Goal: Task Accomplishment & Management: Complete application form

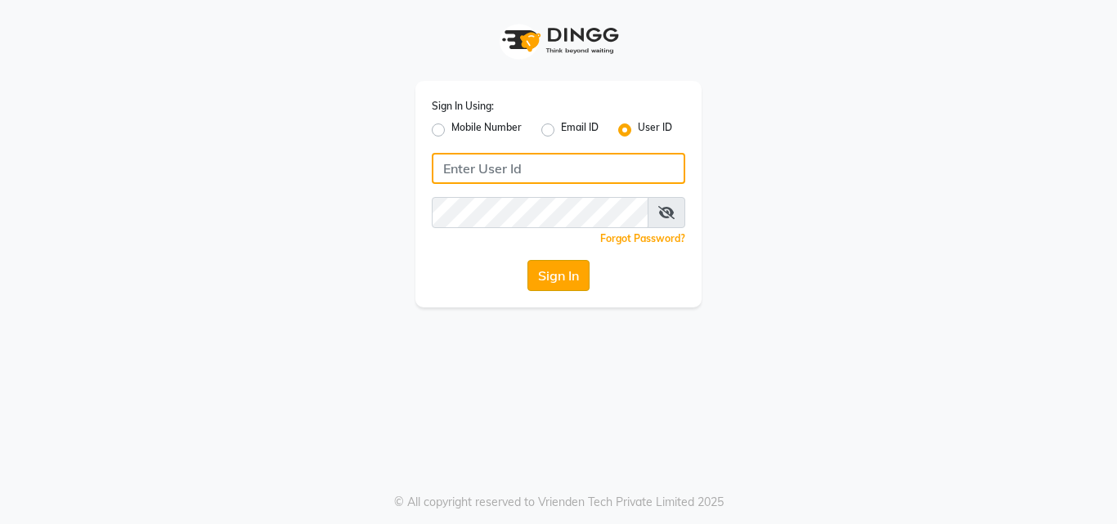
type input "himalaya123"
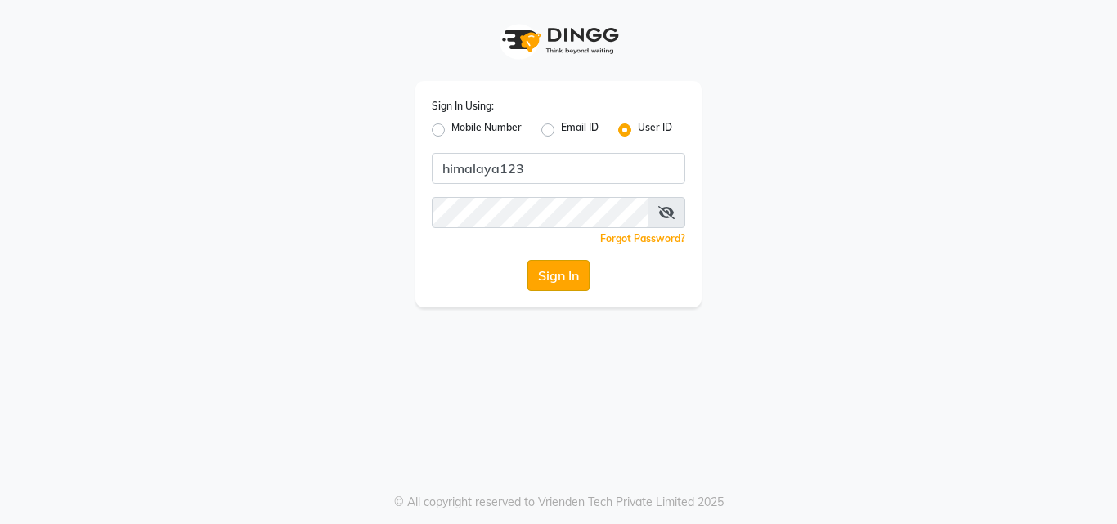
click at [554, 283] on button "Sign In" at bounding box center [559, 275] width 62 height 31
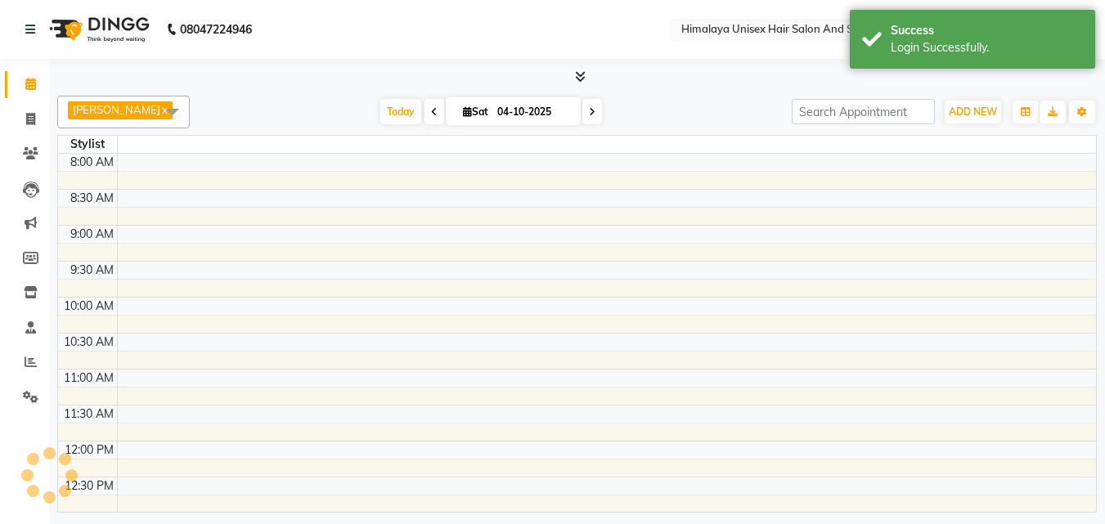
select select "en"
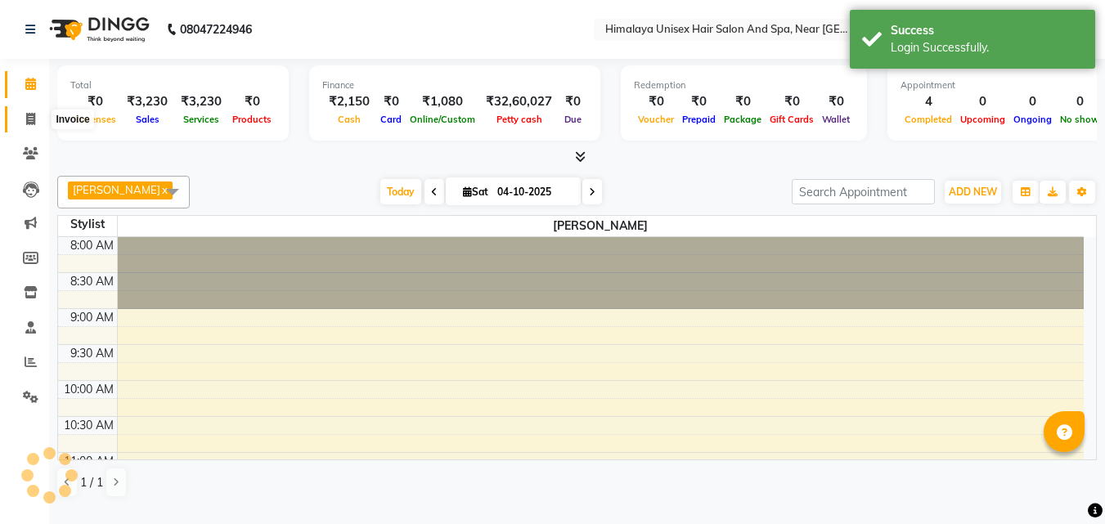
click at [38, 110] on span at bounding box center [30, 119] width 29 height 19
select select "service"
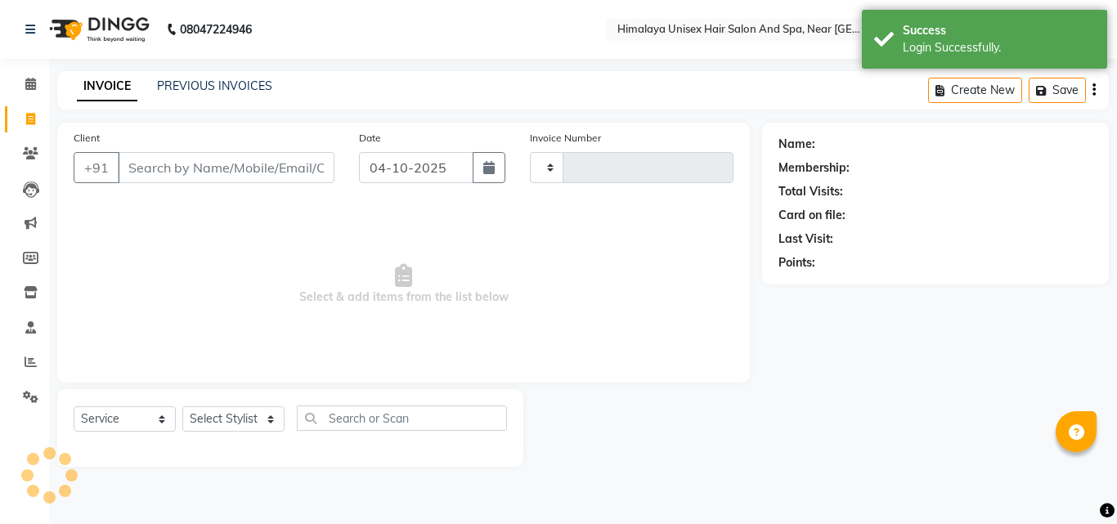
click at [145, 164] on input "Client" at bounding box center [226, 167] width 217 height 31
type input "1849"
select select "4594"
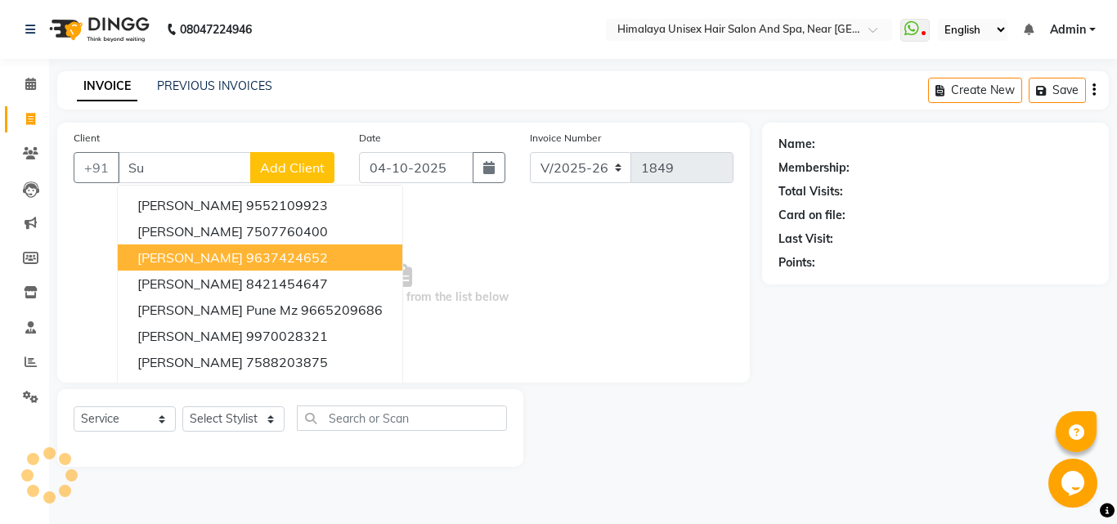
type input "S"
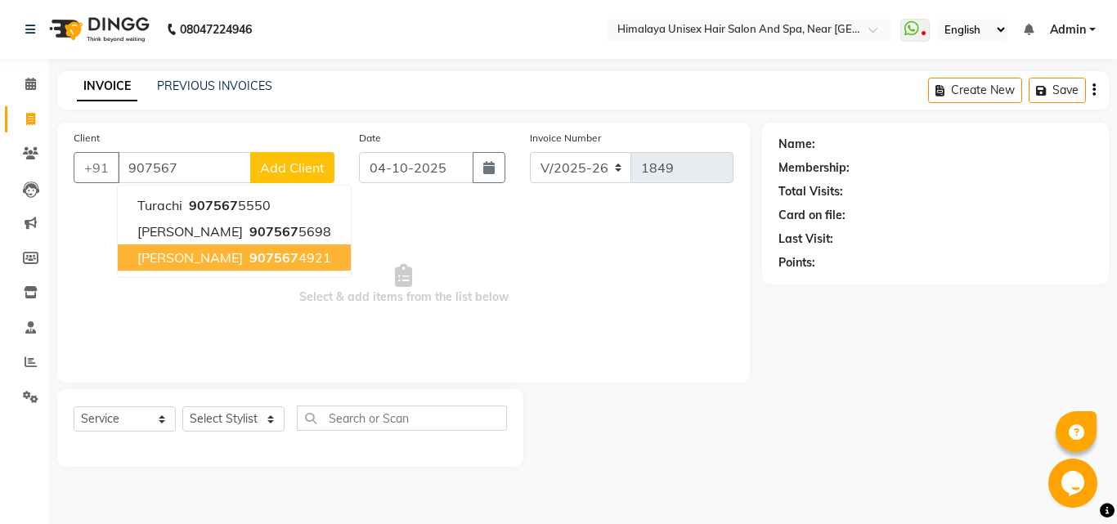
click at [281, 257] on ngb-highlight "907567 4921" at bounding box center [288, 258] width 85 height 16
type input "9075674921"
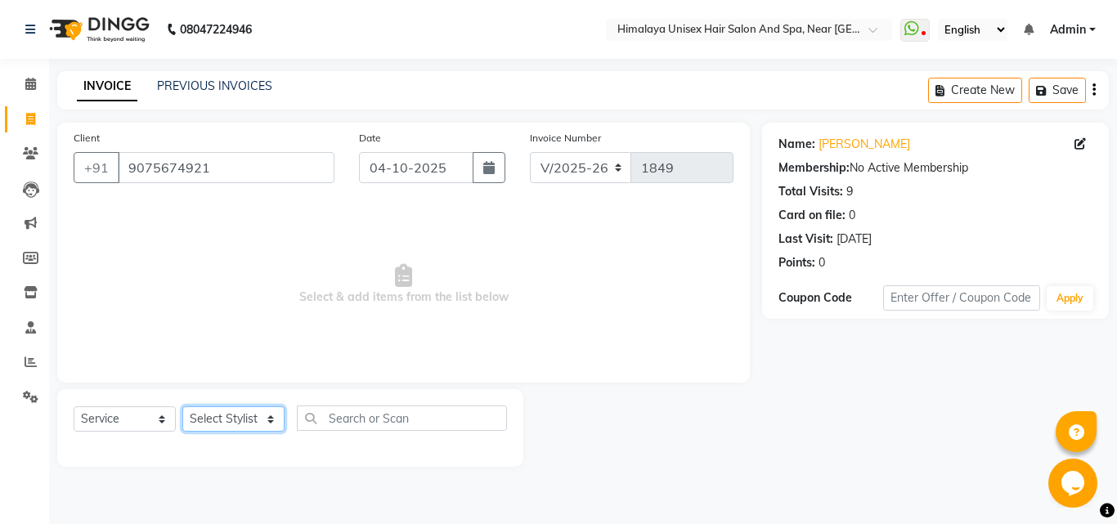
click at [279, 431] on select "Select Stylist Avantika Phase Ganesh Gosavi Mahesh Sawant nakul tadas prasad ka…" at bounding box center [233, 419] width 102 height 25
click at [274, 424] on select "Select Stylist Avantika Phase Ganesh Gosavi Mahesh Sawant nakul tadas prasad ka…" at bounding box center [233, 419] width 102 height 25
select select "26957"
click at [182, 407] on select "Select Stylist Avantika Phase Ganesh Gosavi Mahesh Sawant nakul tadas prasad ka…" at bounding box center [233, 419] width 102 height 25
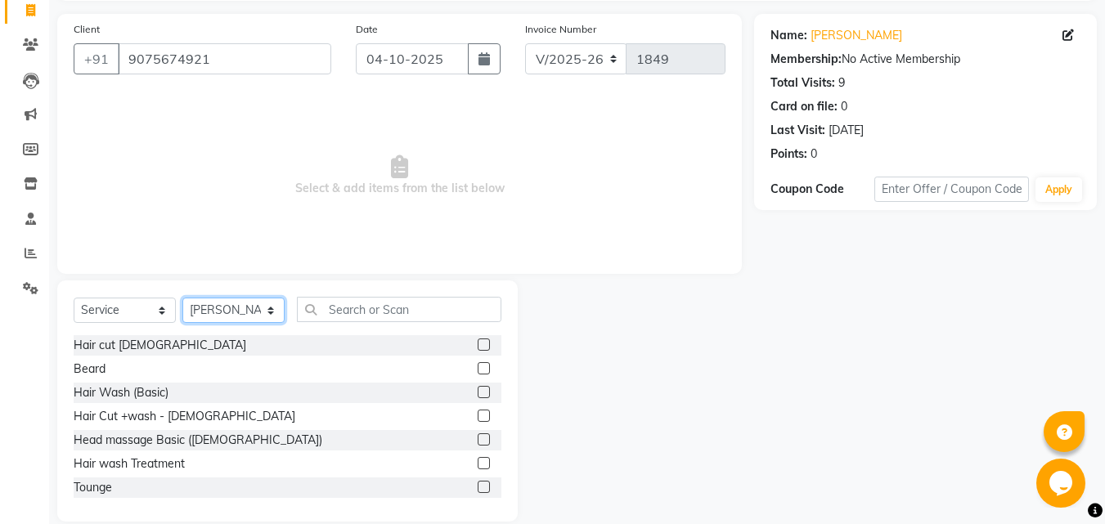
scroll to position [131, 0]
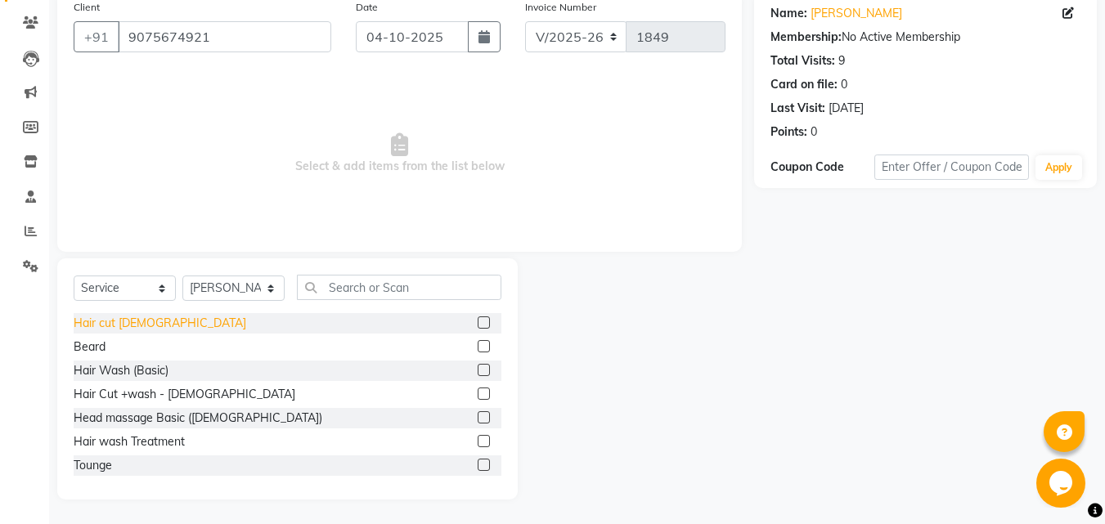
click at [132, 317] on div "Hair cut male" at bounding box center [160, 323] width 173 height 17
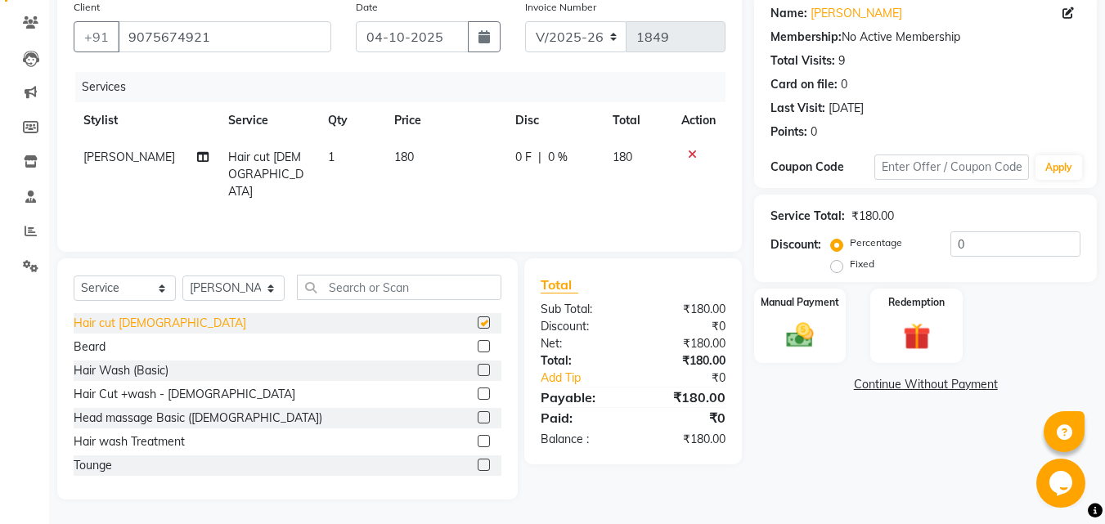
checkbox input "false"
click at [96, 344] on div "Beard" at bounding box center [90, 347] width 32 height 17
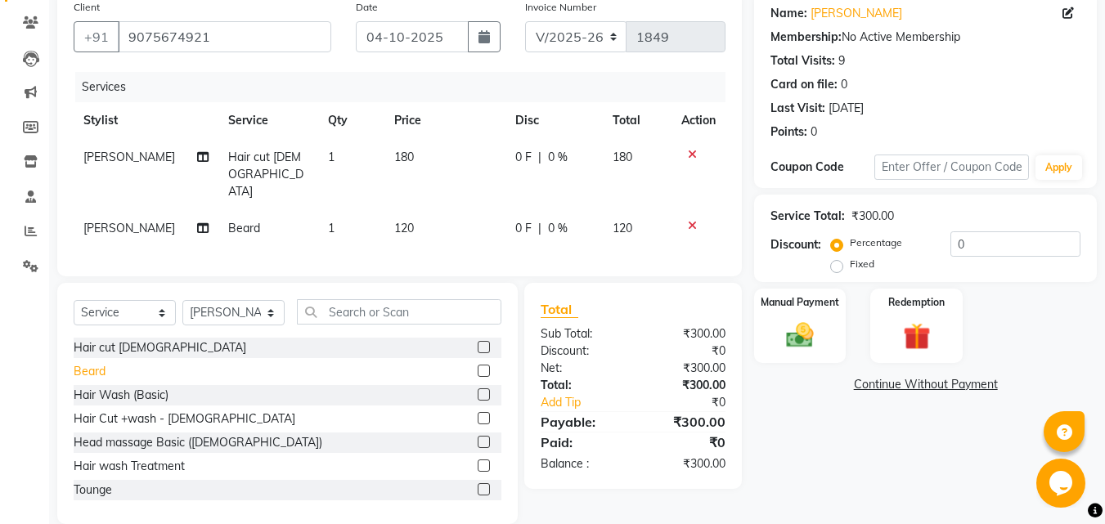
click at [89, 380] on div "Beard" at bounding box center [90, 371] width 32 height 17
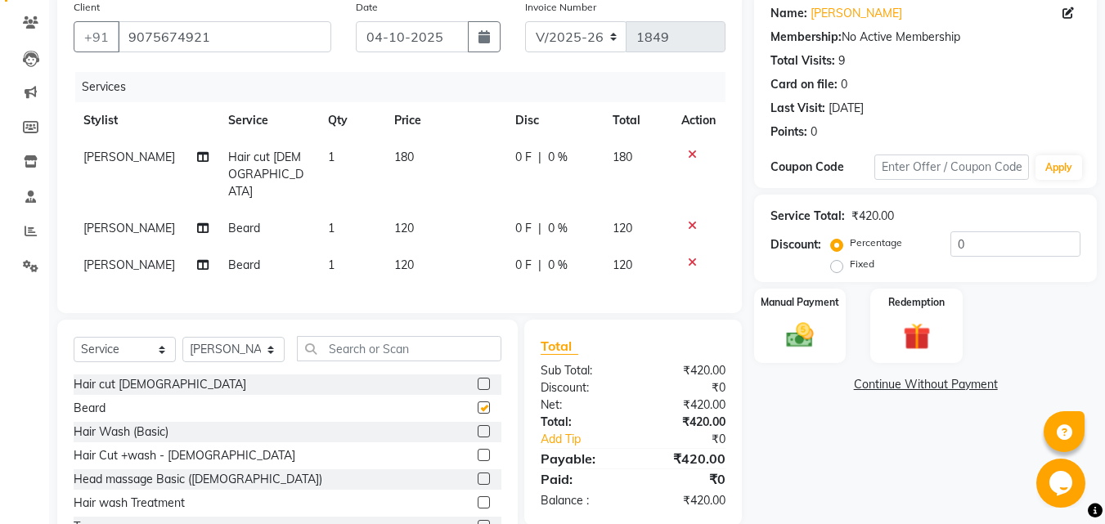
checkbox input "false"
click at [347, 362] on input "text" at bounding box center [399, 348] width 205 height 25
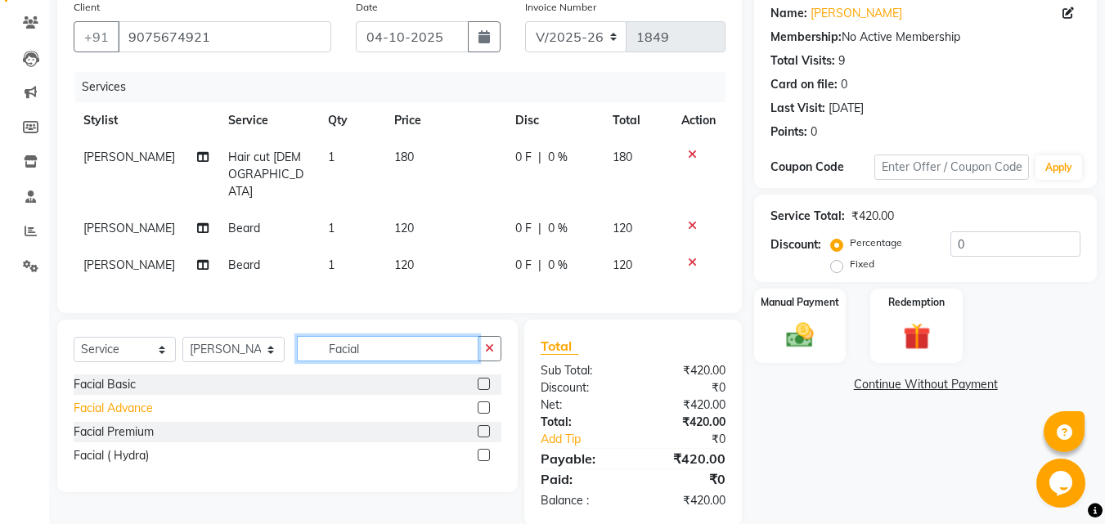
type input "Facial"
click at [133, 417] on div "Facial Advance" at bounding box center [113, 408] width 79 height 17
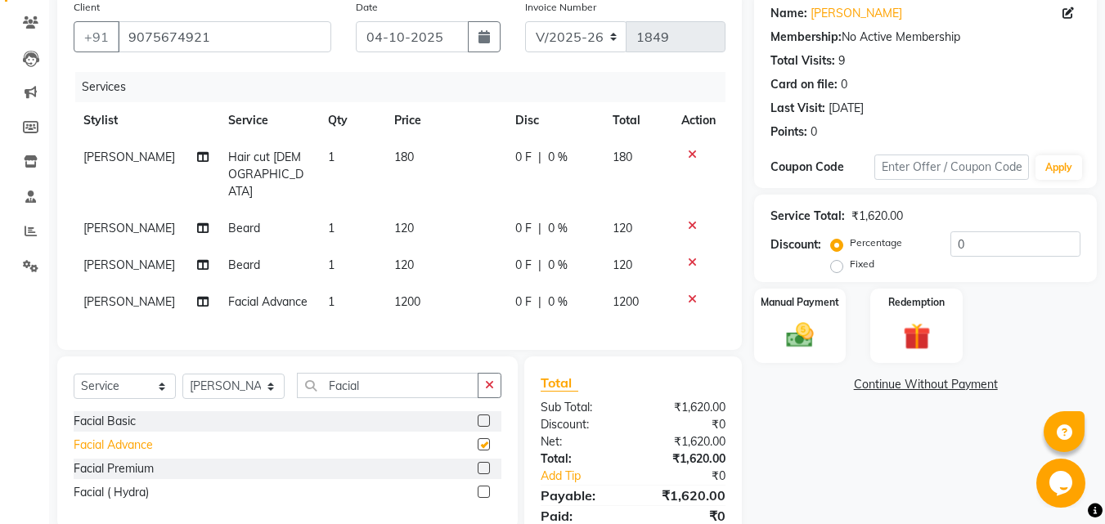
checkbox input "false"
click at [416, 320] on td "1200" at bounding box center [444, 302] width 121 height 37
select select "26957"
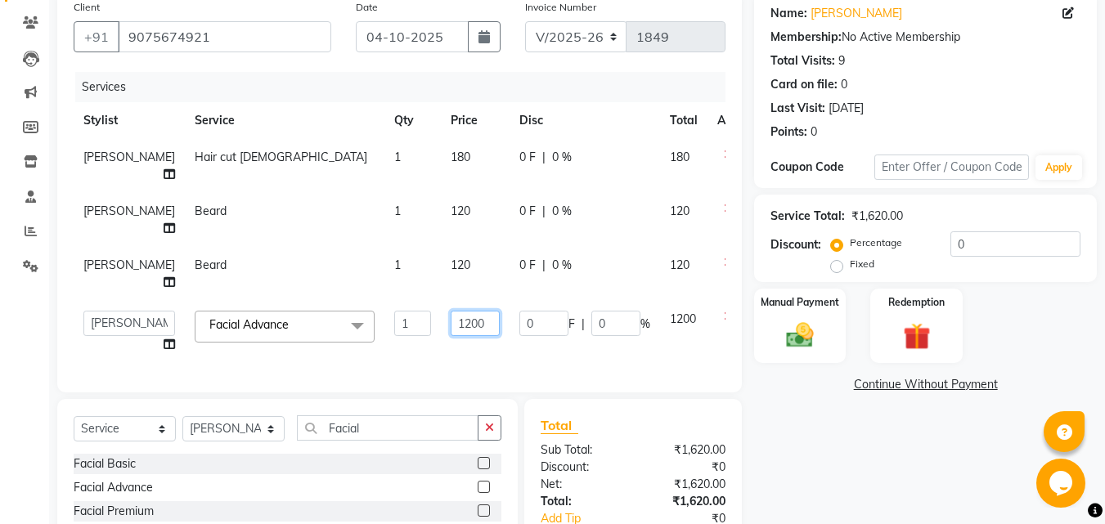
click at [468, 323] on input "1200" at bounding box center [475, 323] width 49 height 25
type input "1500"
click at [784, 406] on div "Name: Jivan Patil Membership: No Active Membership Total Visits: 9 Card on file…" at bounding box center [931, 299] width 355 height 614
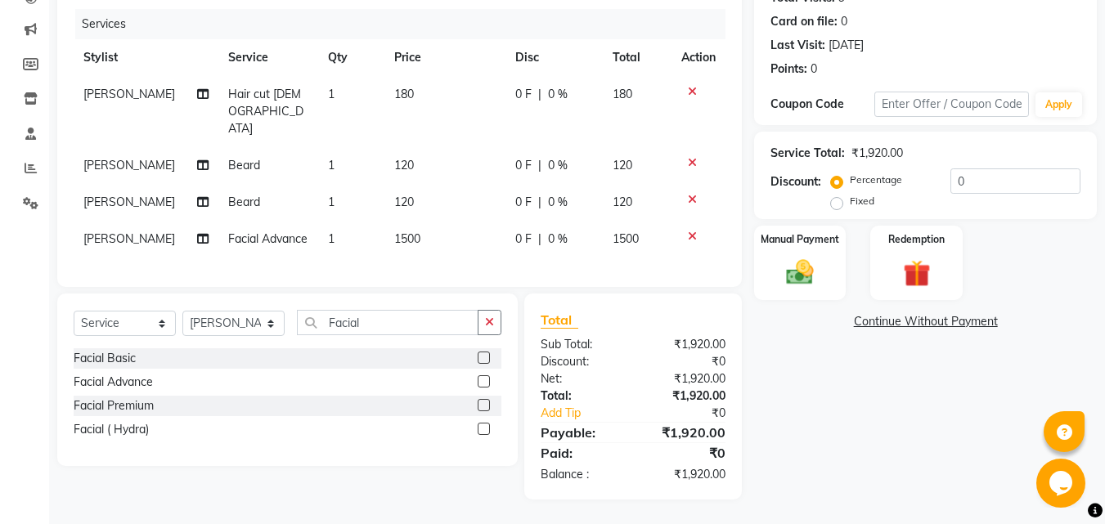
scroll to position [241, 0]
click at [414, 329] on input "Facial" at bounding box center [388, 322] width 182 height 25
type input "F"
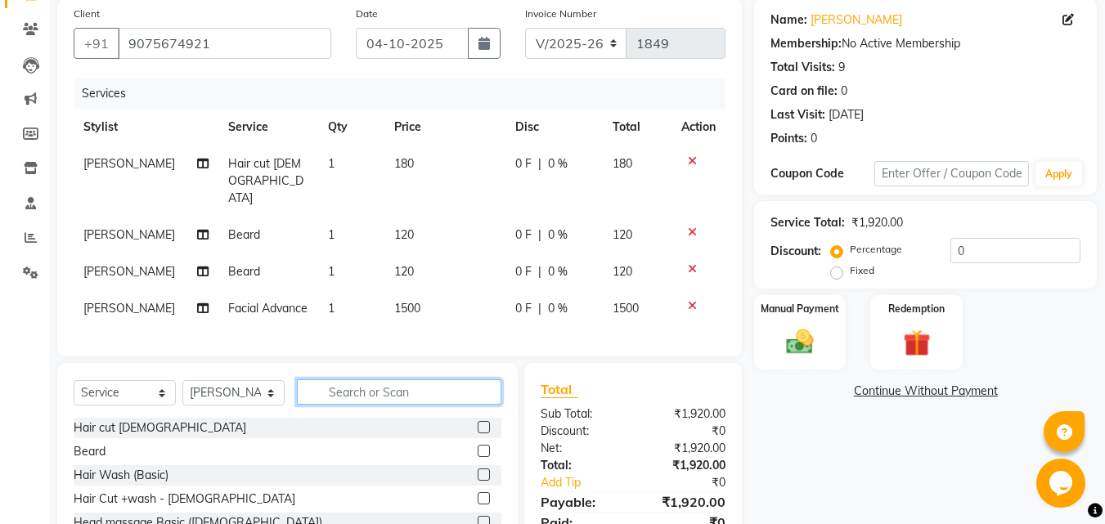
scroll to position [112, 0]
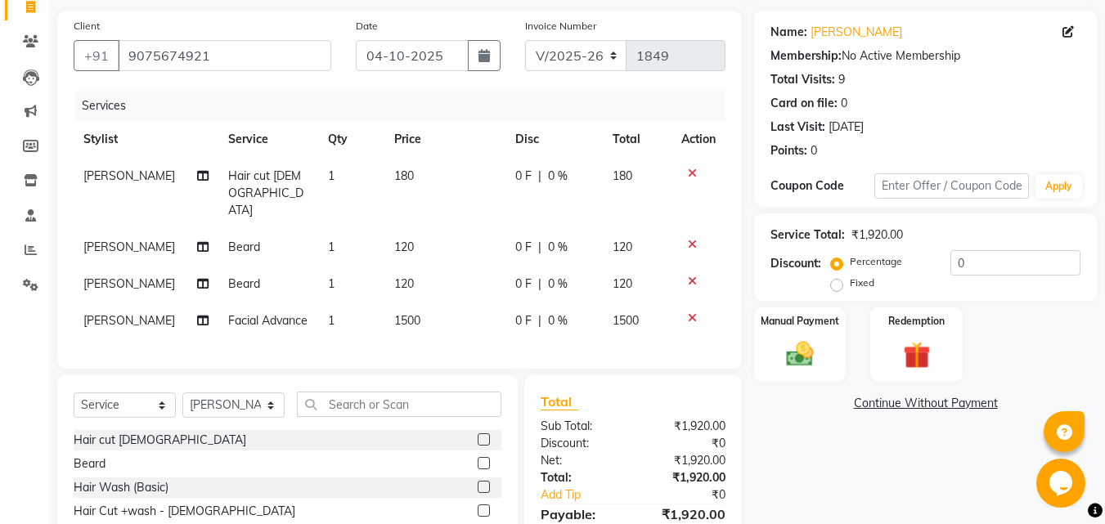
click at [363, 438] on div "Select Service Product Membership Package Voucher Prepaid Gift Card Select Styl…" at bounding box center [287, 495] width 461 height 241
click at [363, 417] on input "text" at bounding box center [399, 404] width 205 height 25
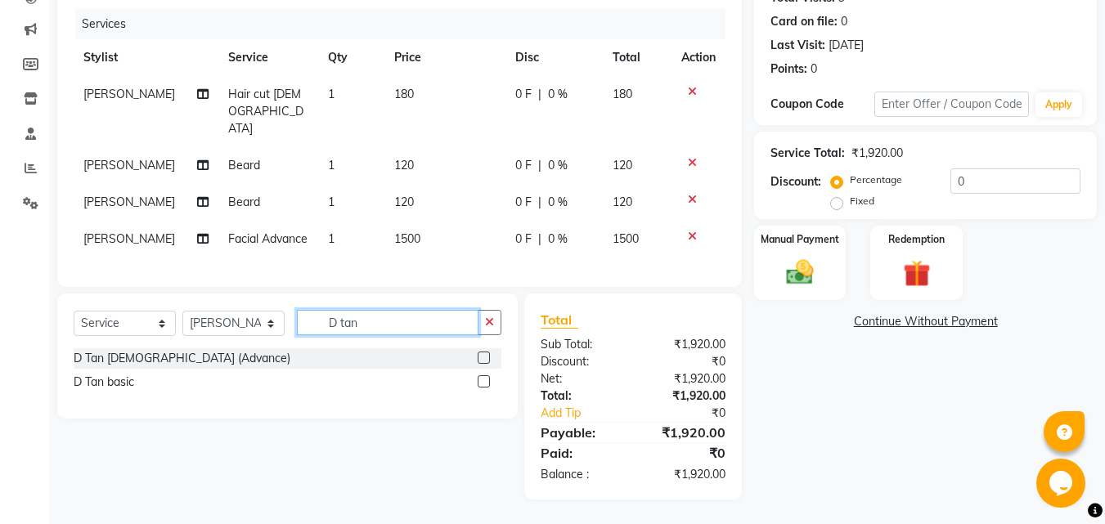
scroll to position [241, 0]
type input "D tan"
click at [110, 381] on div "D Tan basic" at bounding box center [104, 382] width 61 height 17
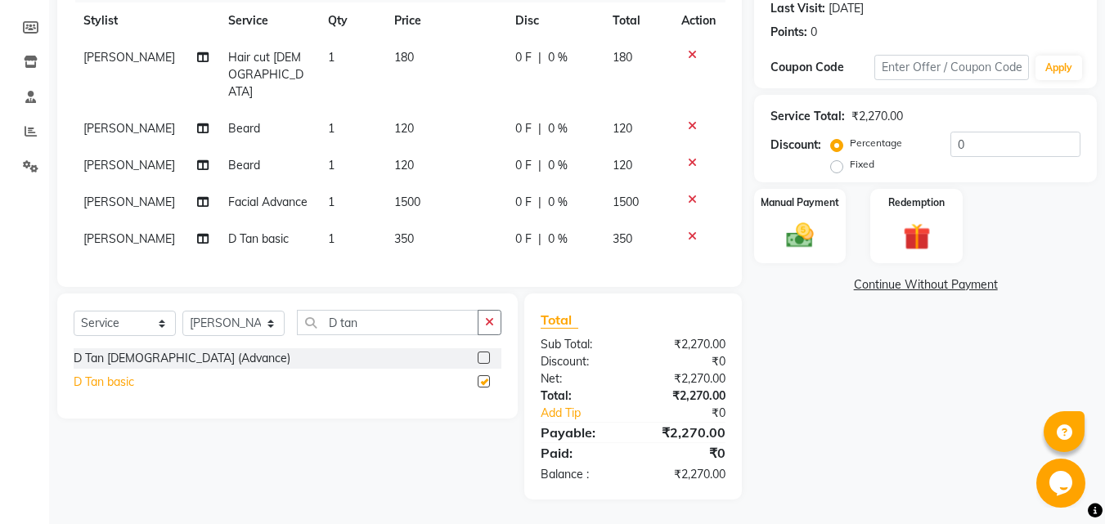
checkbox input "false"
click at [850, 157] on label "Fixed" at bounding box center [862, 164] width 25 height 15
click at [839, 159] on input "Fixed" at bounding box center [839, 164] width 11 height 11
radio input "true"
click at [408, 246] on span "350" at bounding box center [404, 239] width 20 height 15
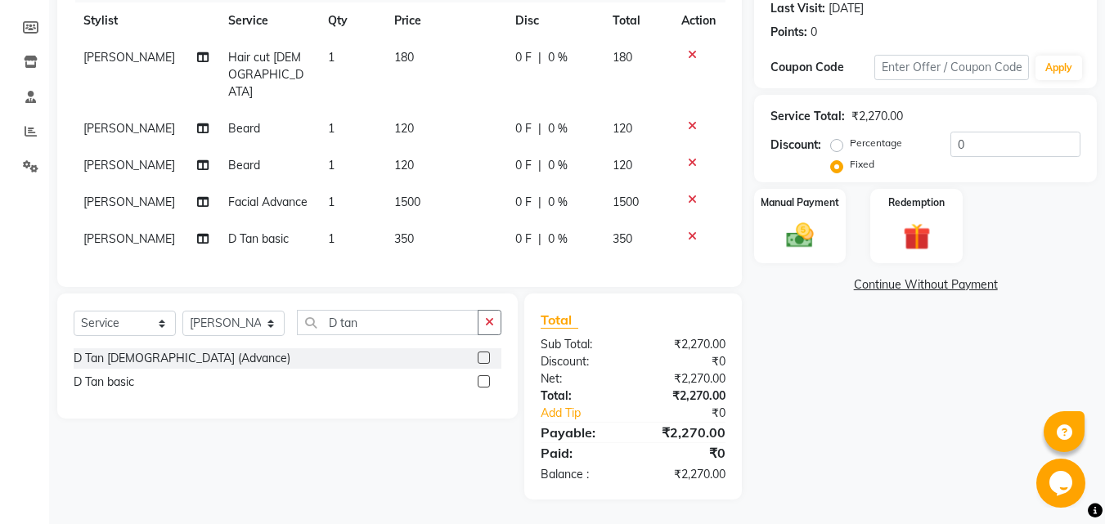
select select "26957"
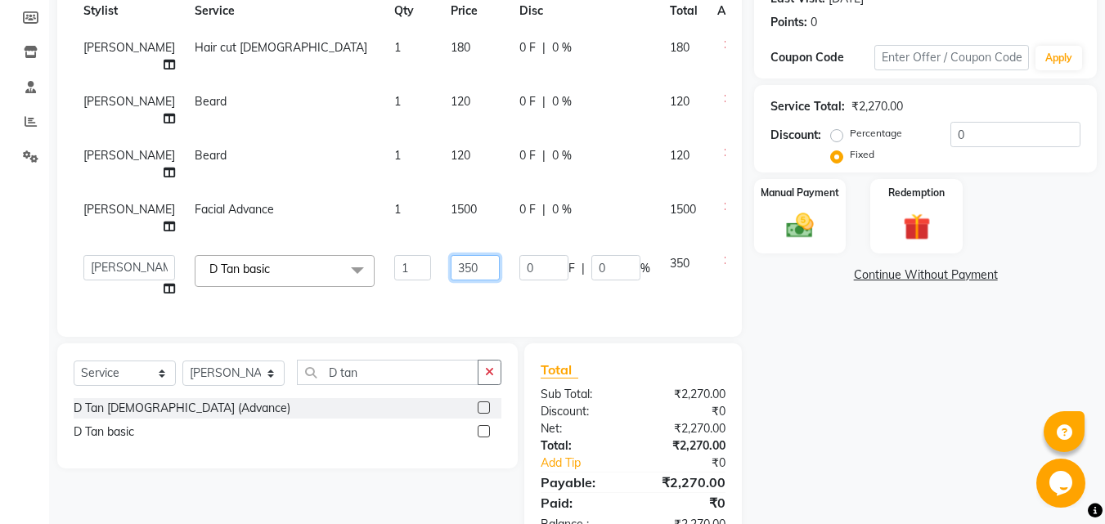
click at [464, 275] on input "350" at bounding box center [475, 267] width 49 height 25
type input "3"
type input "500"
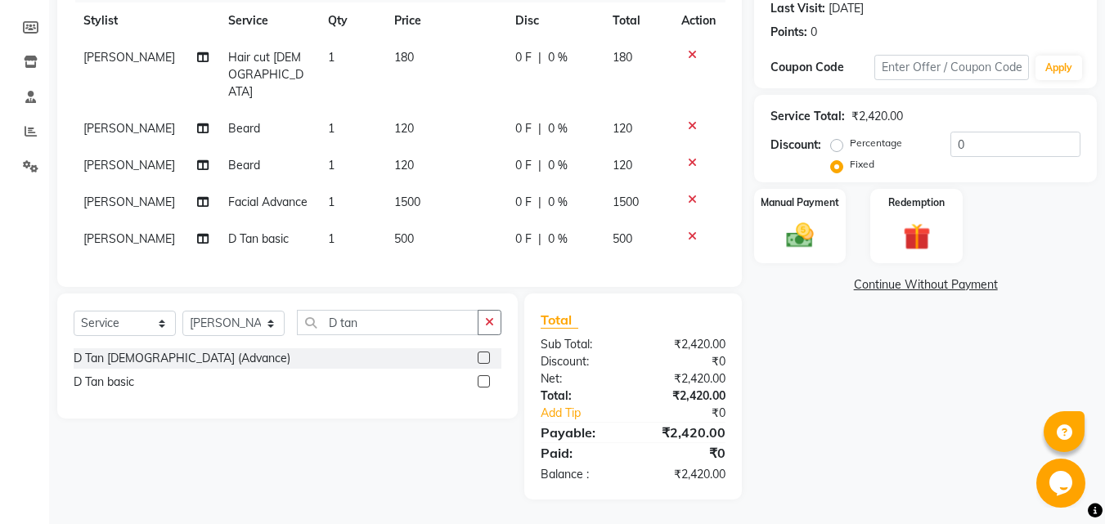
click at [816, 290] on div "Name: Jivan Patil Membership: No Active Membership Total Visits: 9 Card on file…" at bounding box center [931, 196] width 355 height 608
click at [753, 328] on div "Client +91 9075674921 Date 04-10-2025 Invoice Number V/2025 V/2025-26 1849 Serv…" at bounding box center [399, 196] width 709 height 608
click at [973, 132] on input "0" at bounding box center [1016, 144] width 130 height 25
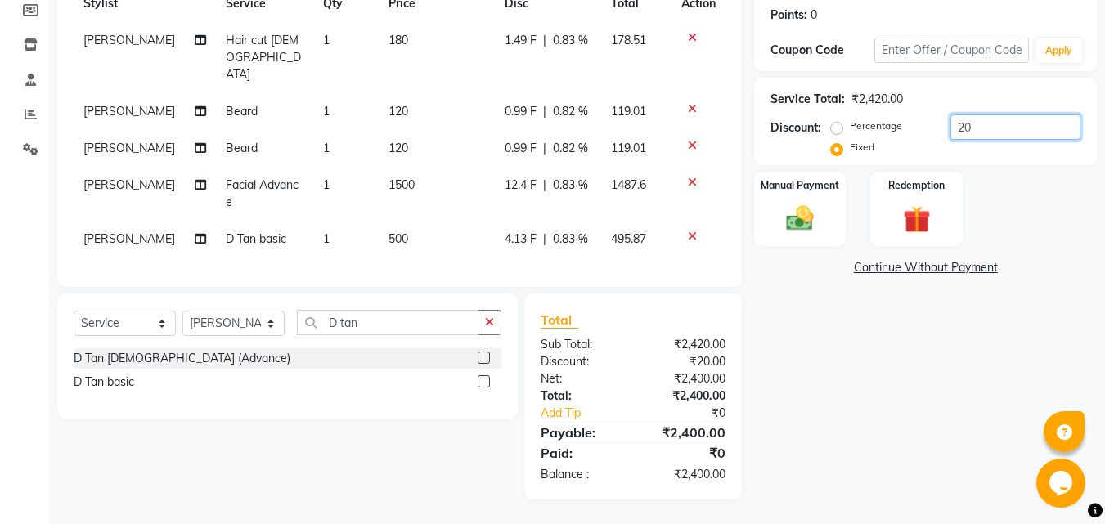
type input "20"
click at [951, 360] on div "Name: Jivan Patil Membership: No Active Membership Total Visits: 9 Card on file…" at bounding box center [931, 187] width 355 height 625
click at [160, 317] on select "Select Service Product Membership Package Voucher Prepaid Gift Card" at bounding box center [125, 323] width 102 height 25
select select "product"
click at [74, 311] on select "Select Service Product Membership Package Voucher Prepaid Gift Card" at bounding box center [125, 323] width 102 height 25
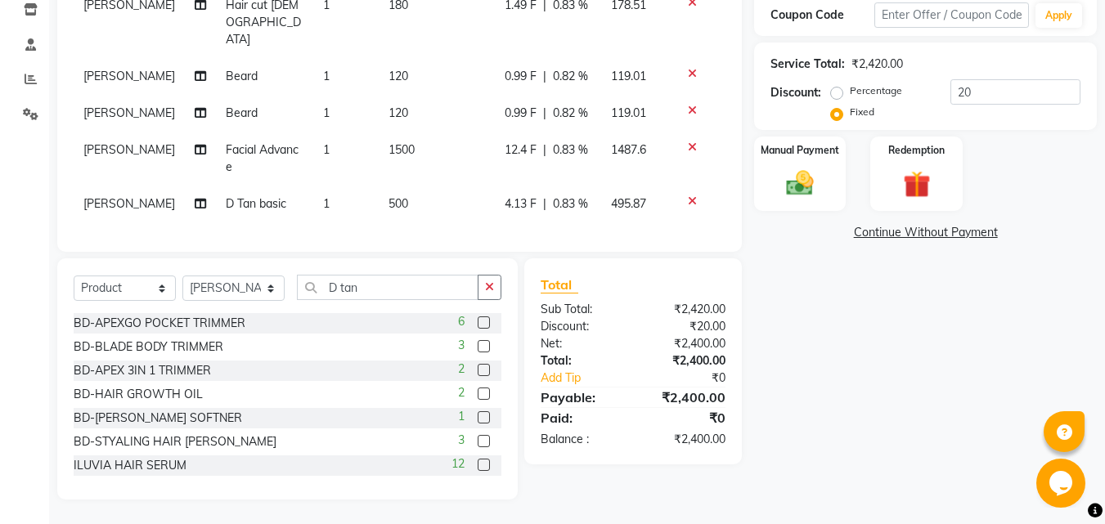
click at [382, 309] on div "Select Service Product Membership Package Voucher Prepaid Gift Card Select Styl…" at bounding box center [287, 379] width 461 height 241
click at [382, 300] on input "D tan" at bounding box center [388, 287] width 182 height 25
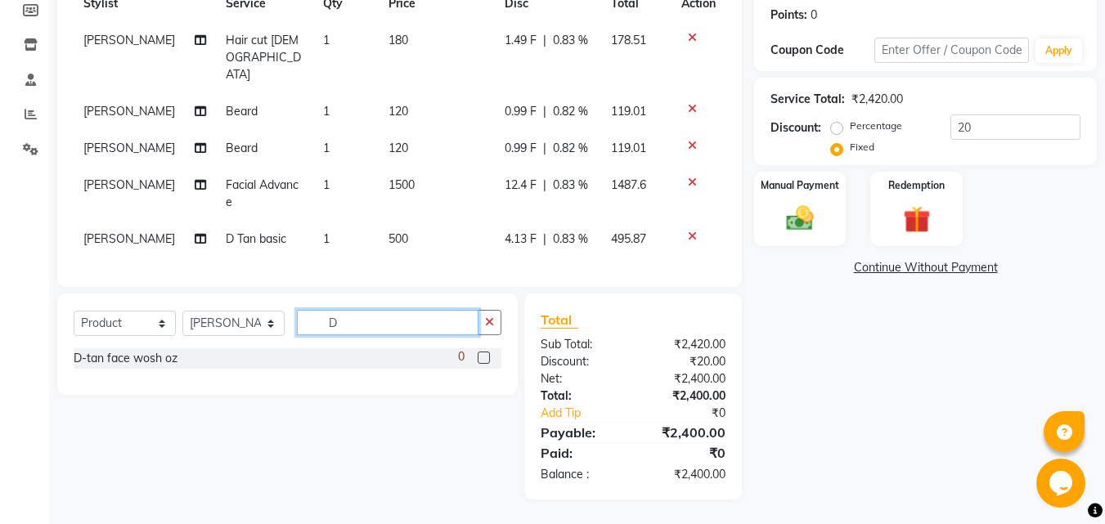
type input "D"
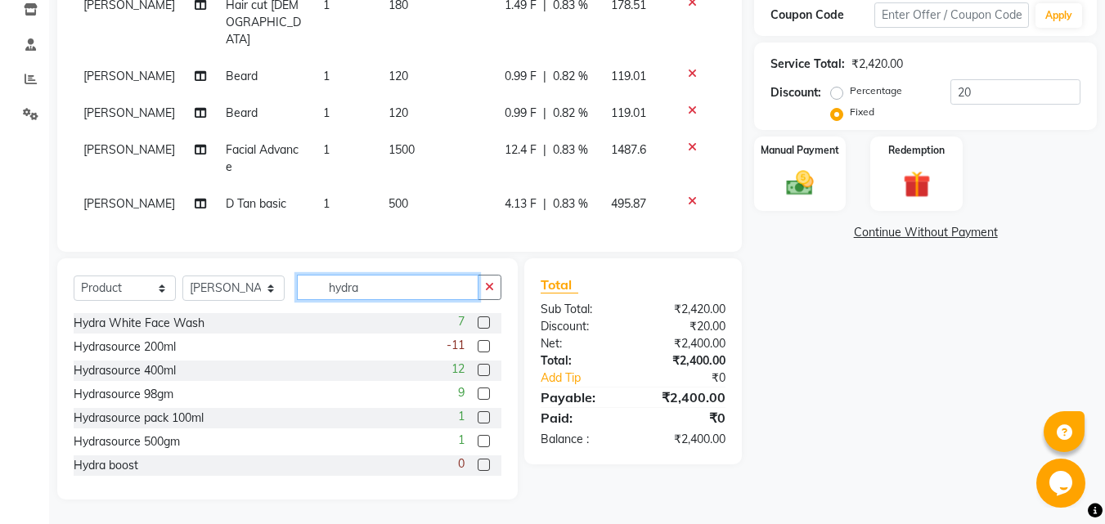
type input "hydra"
click at [179, 313] on div "Select Service Product Membership Package Voucher Prepaid Gift Card Select Styl…" at bounding box center [288, 294] width 428 height 38
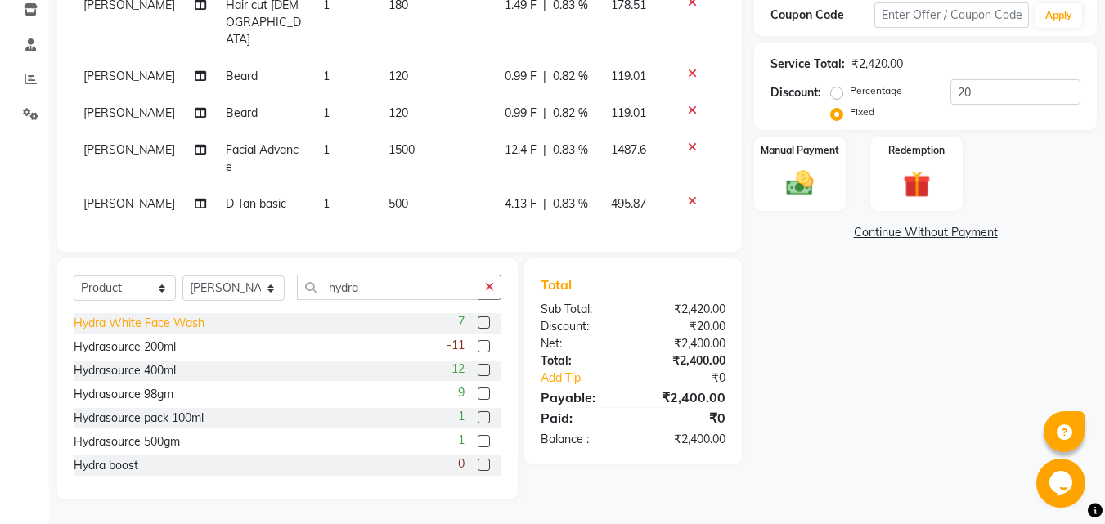
click at [179, 332] on div "Hydra White Face Wash" at bounding box center [139, 323] width 131 height 17
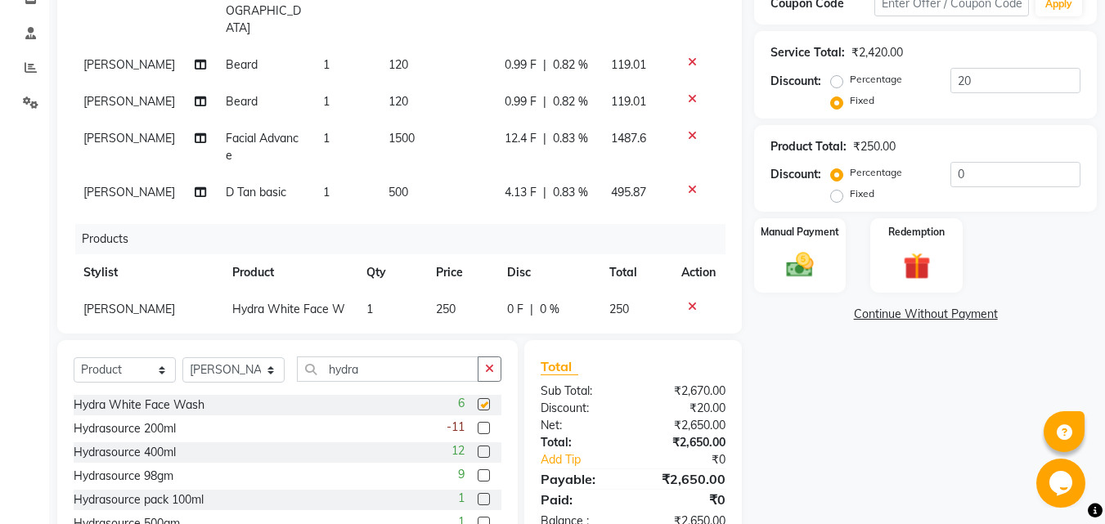
checkbox input "false"
click at [396, 365] on input "hydra" at bounding box center [388, 369] width 182 height 25
click at [396, 372] on input "hydra" at bounding box center [388, 369] width 182 height 25
click at [388, 370] on input "hydra" at bounding box center [388, 369] width 182 height 25
click at [349, 387] on div "Select Service Product Membership Package Voucher Prepaid Gift Card Select Styl…" at bounding box center [288, 376] width 428 height 38
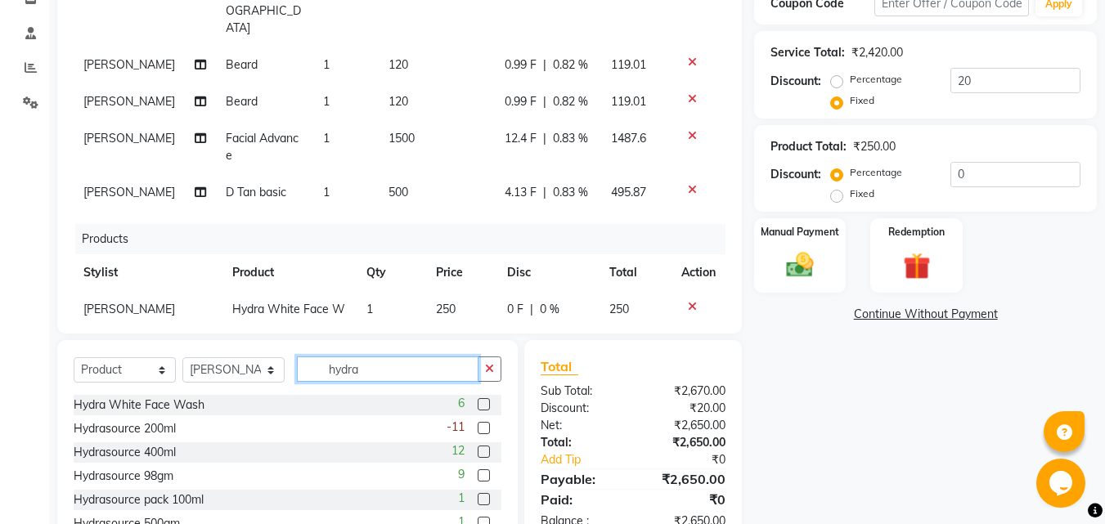
click at [354, 380] on input "hydra" at bounding box center [388, 369] width 182 height 25
click at [356, 371] on input "hydra" at bounding box center [388, 369] width 182 height 25
click at [363, 368] on input "hydra" at bounding box center [388, 369] width 182 height 25
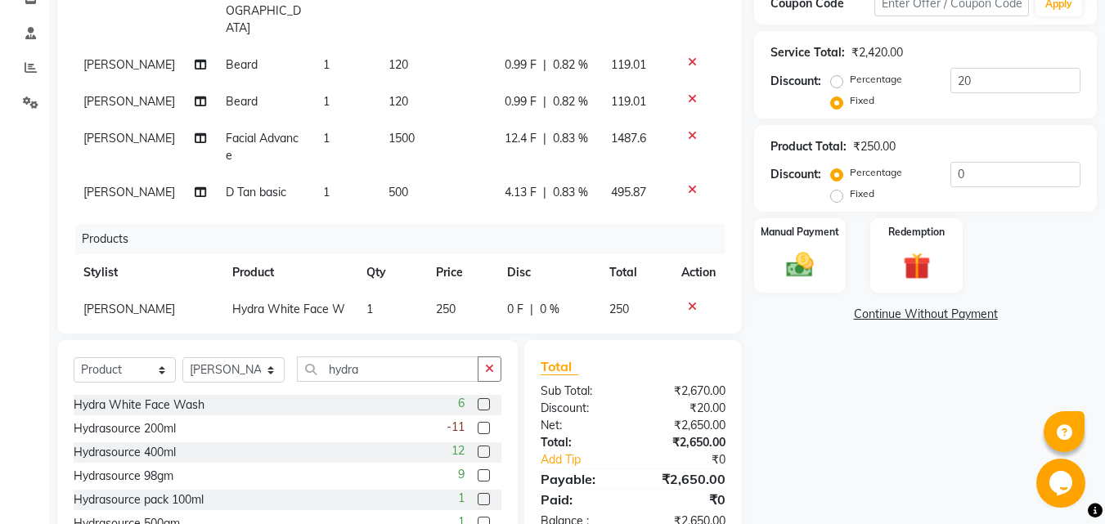
click at [290, 388] on div "Select Service Product Membership Package Voucher Prepaid Gift Card Select Styl…" at bounding box center [288, 376] width 428 height 38
drag, startPoint x: 360, startPoint y: 373, endPoint x: 375, endPoint y: 348, distance: 29.3
click at [375, 348] on div "Select Service Product Membership Package Voucher Prepaid Gift Card Select Styl…" at bounding box center [287, 460] width 461 height 241
drag, startPoint x: 375, startPoint y: 349, endPoint x: 371, endPoint y: 362, distance: 12.9
click at [371, 362] on div "Select Service Product Membership Package Voucher Prepaid Gift Card Select Styl…" at bounding box center [287, 460] width 461 height 241
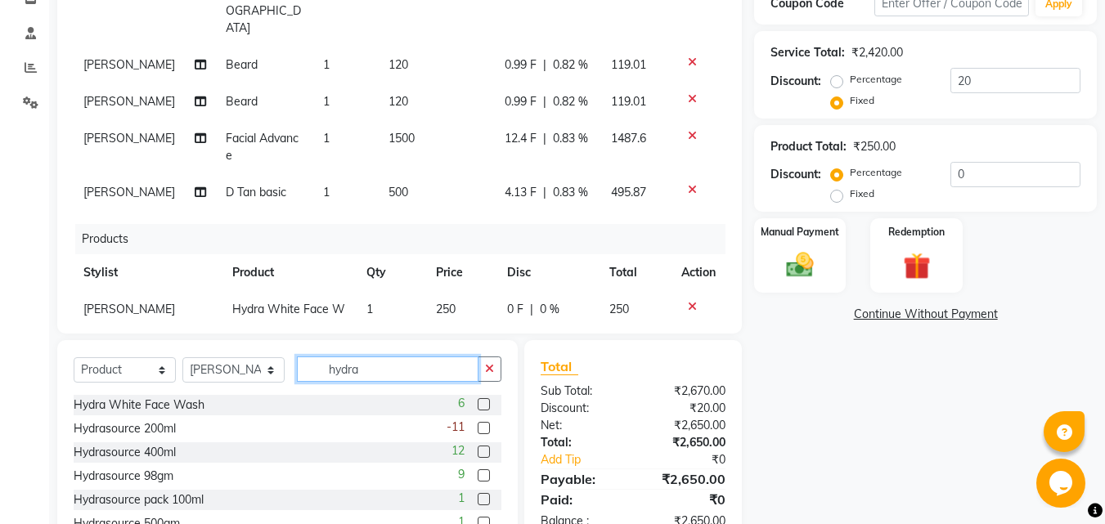
click at [371, 362] on input "hydra" at bounding box center [388, 369] width 182 height 25
click at [367, 368] on input "hydra" at bounding box center [388, 369] width 182 height 25
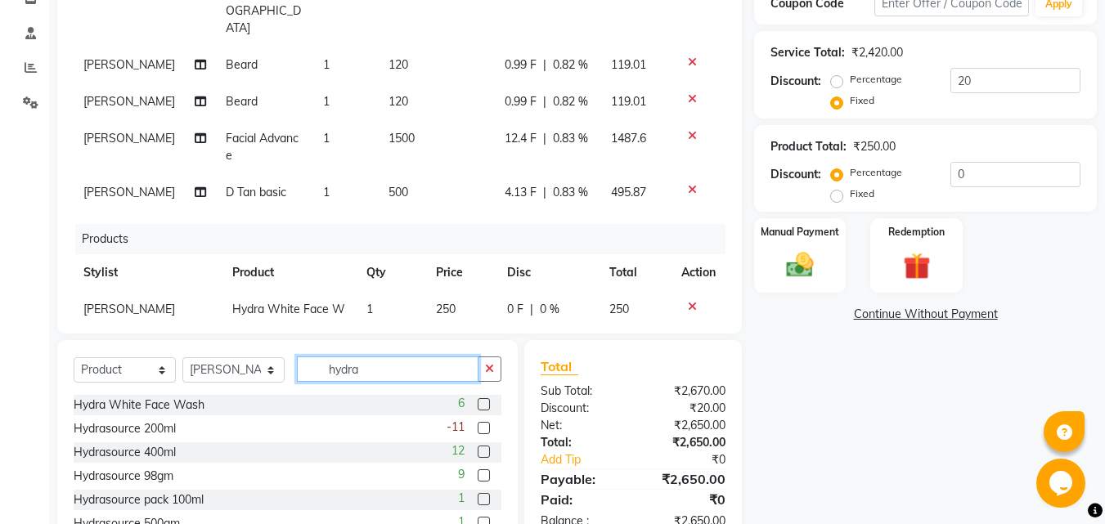
click at [353, 374] on input "hydra" at bounding box center [388, 369] width 182 height 25
click at [360, 362] on input "hydra" at bounding box center [388, 369] width 182 height 25
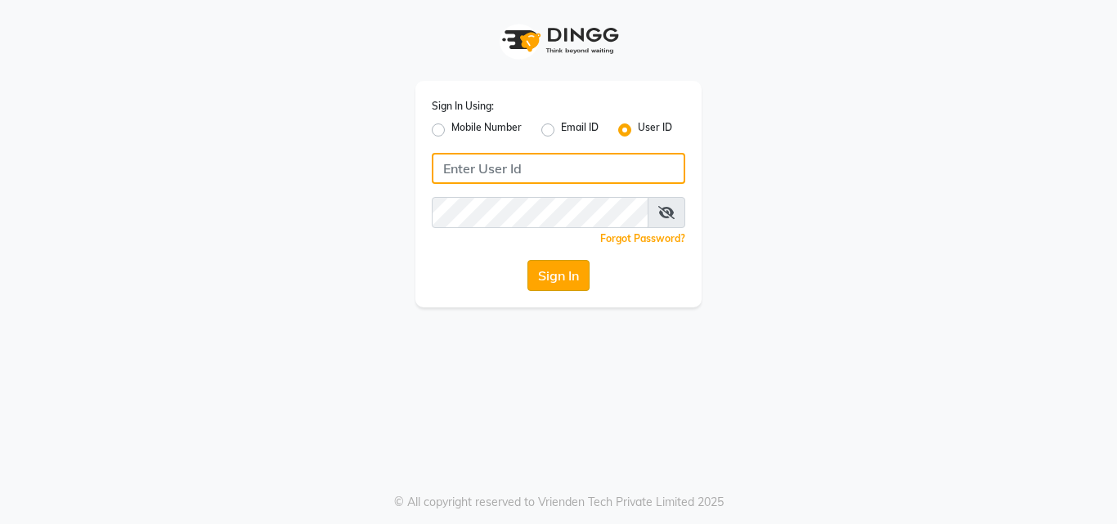
type input "himalaya123"
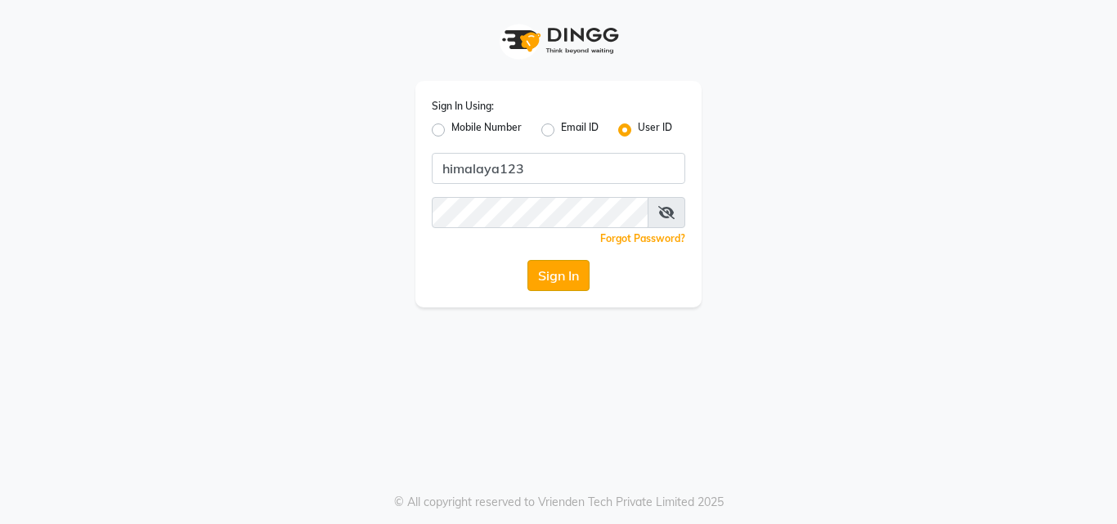
click at [553, 271] on button "Sign In" at bounding box center [559, 275] width 62 height 31
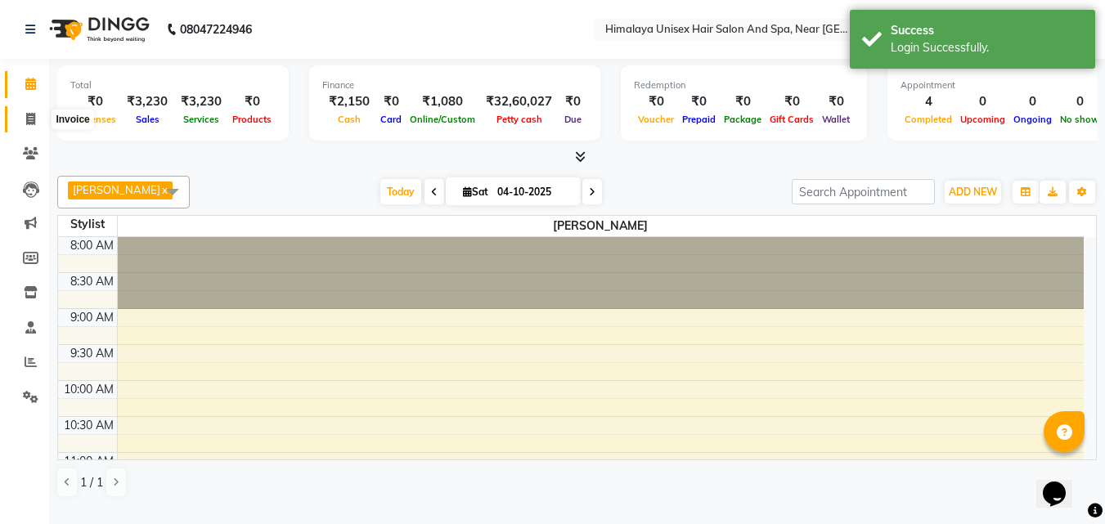
click at [26, 114] on icon at bounding box center [30, 119] width 9 height 12
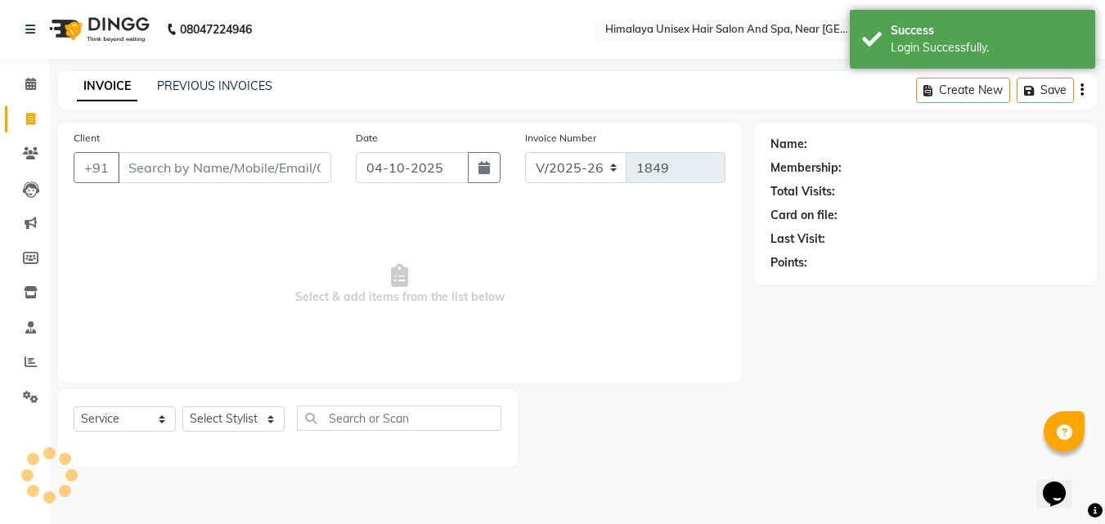
click at [26, 114] on icon at bounding box center [30, 119] width 9 height 12
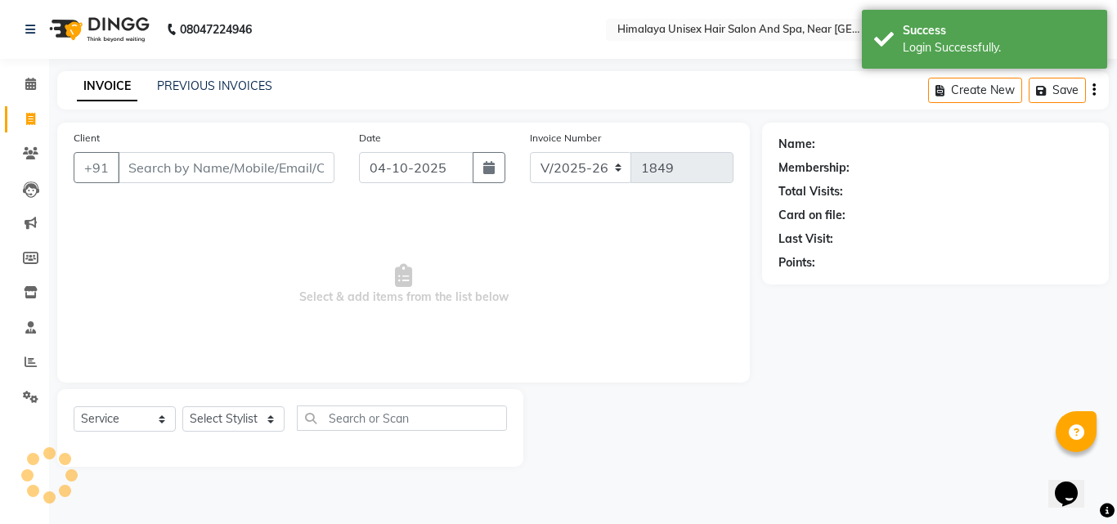
select select "4594"
select select "service"
click at [190, 151] on div "Client +91" at bounding box center [204, 162] width 286 height 67
click at [194, 160] on input "Client" at bounding box center [226, 167] width 217 height 31
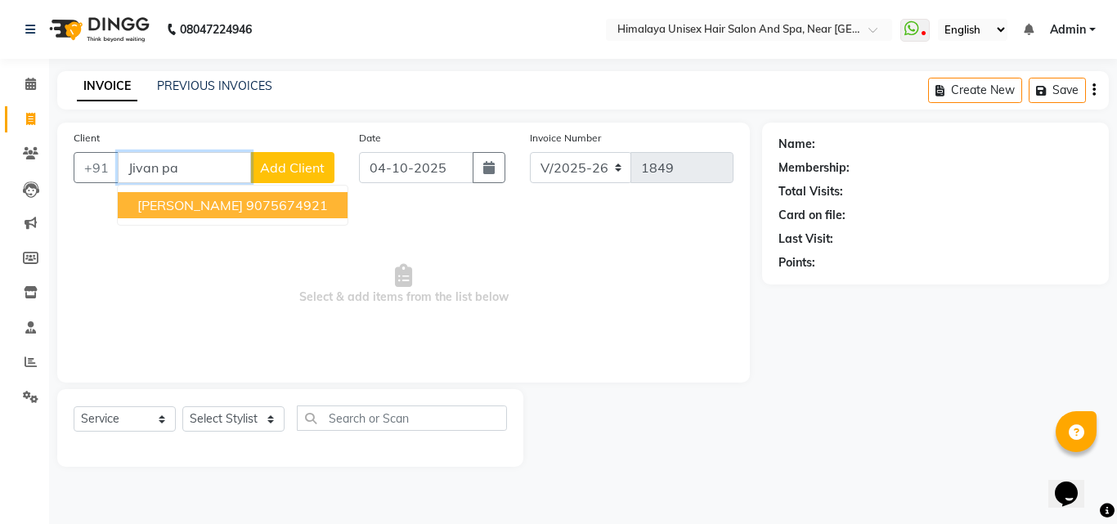
click at [246, 213] on ngb-highlight "9075674921" at bounding box center [287, 205] width 82 height 16
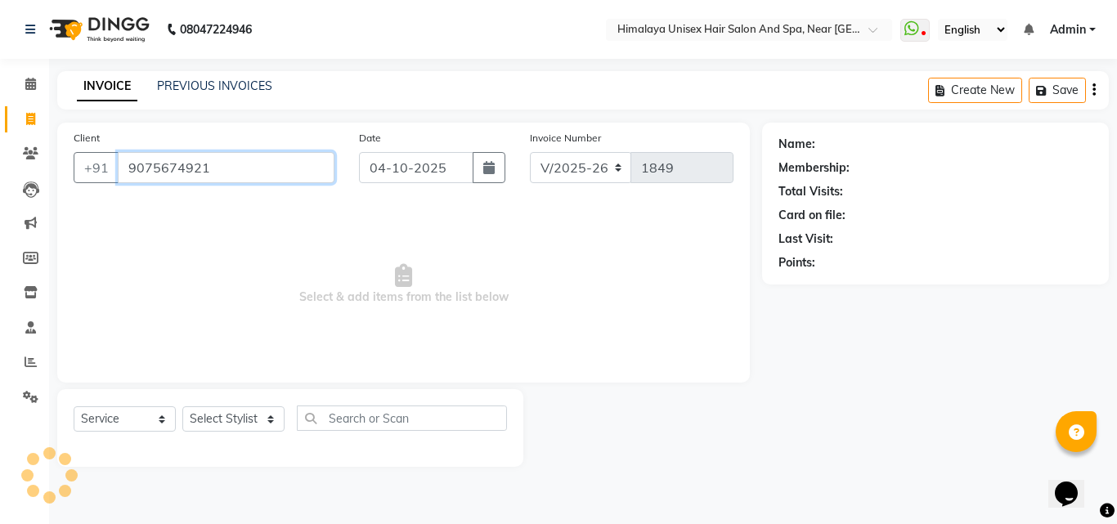
type input "9075674921"
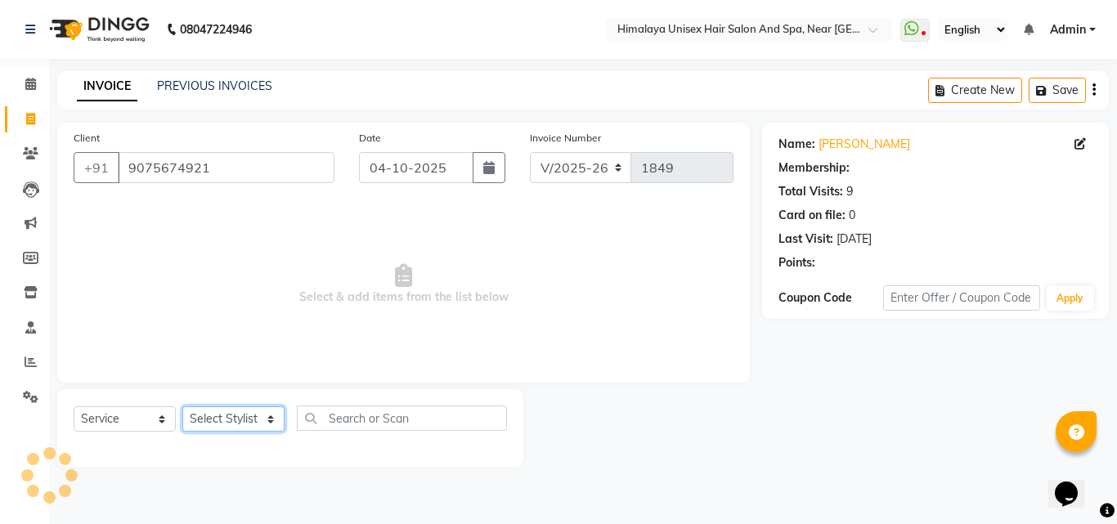
click at [269, 423] on select "Select Stylist Avantika Phase Ganesh Gosavi Mahesh Sawant nakul tadas prasad ka…" at bounding box center [233, 419] width 102 height 25
select select "26957"
click at [182, 407] on select "Select Stylist Avantika Phase Ganesh Gosavi Mahesh Sawant nakul tadas prasad ka…" at bounding box center [233, 419] width 102 height 25
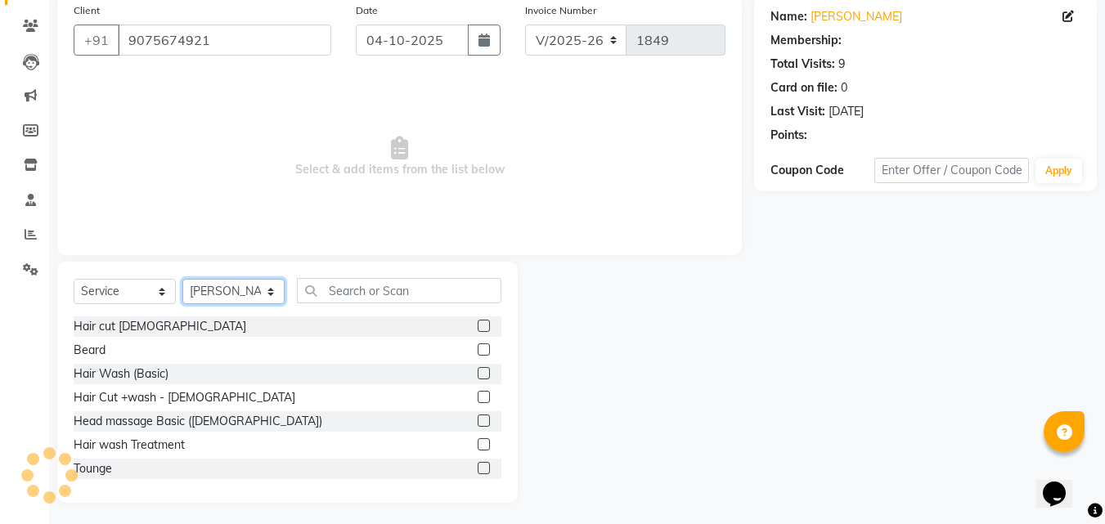
scroll to position [131, 0]
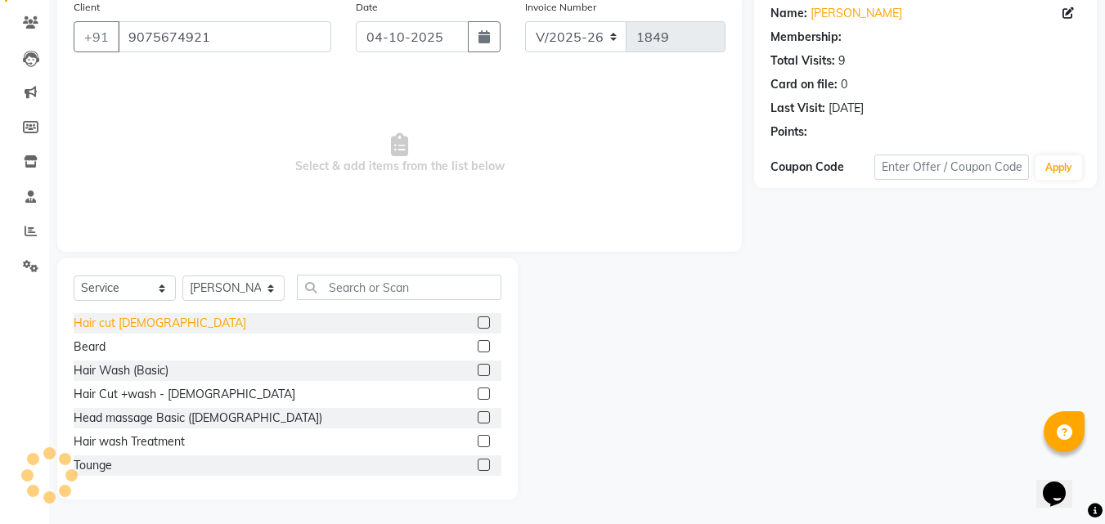
click at [111, 330] on div "Hair cut male" at bounding box center [160, 323] width 173 height 17
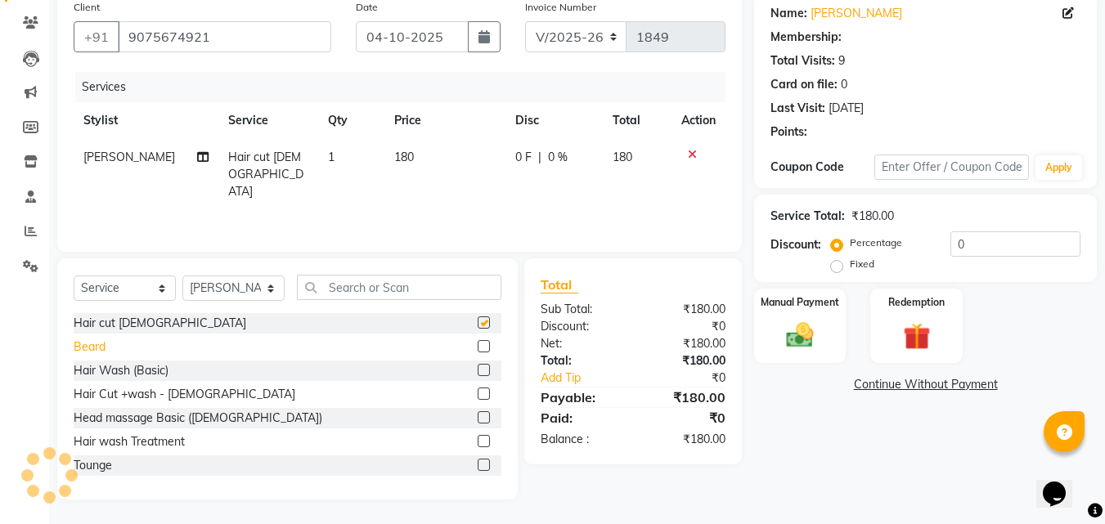
checkbox input "false"
click at [90, 341] on div "Beard" at bounding box center [90, 347] width 32 height 17
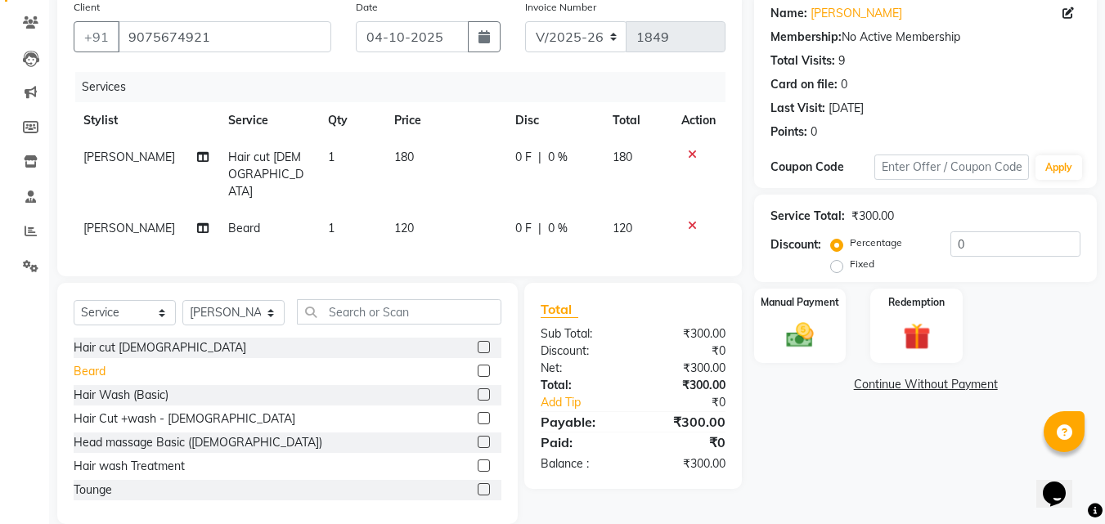
click at [96, 380] on div "Beard" at bounding box center [90, 371] width 32 height 17
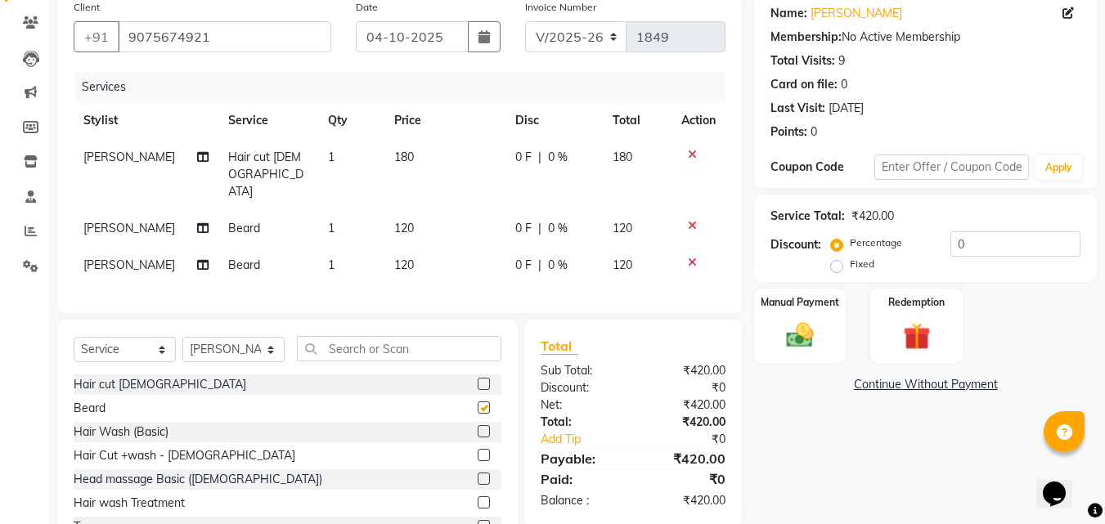
checkbox input "false"
click at [347, 362] on input "text" at bounding box center [399, 348] width 205 height 25
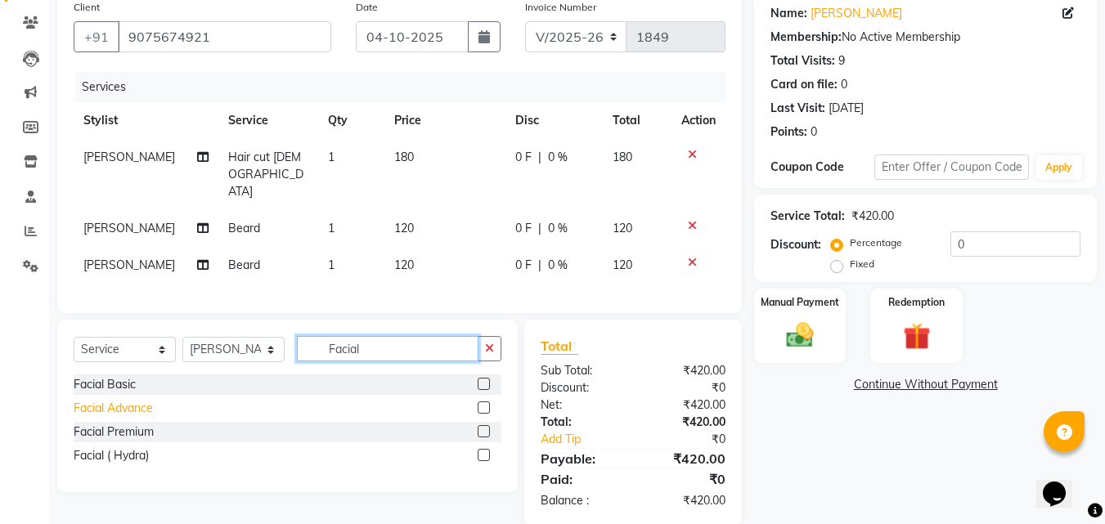
type input "Facial"
click at [149, 417] on div "Facial Advance" at bounding box center [113, 408] width 79 height 17
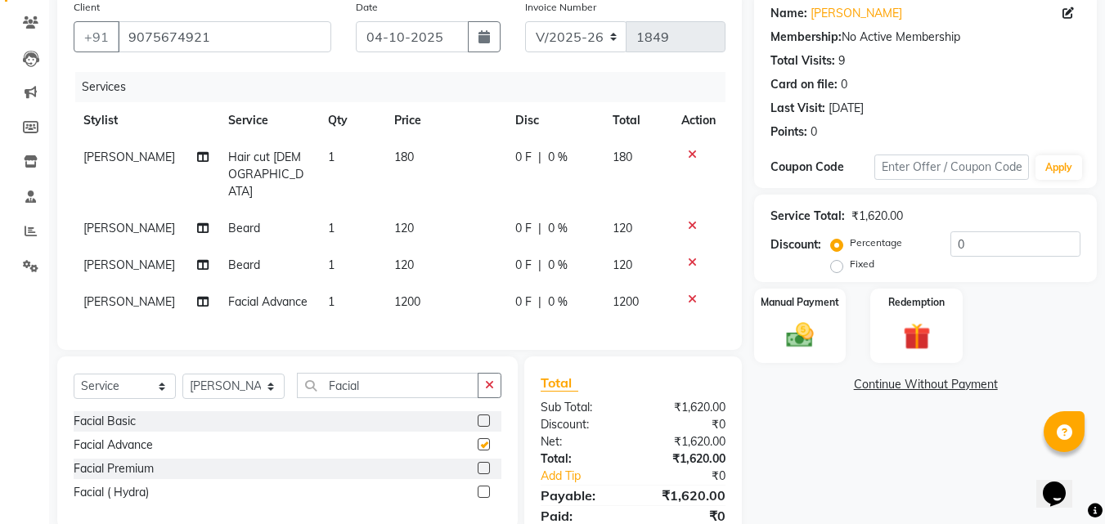
checkbox input "false"
click at [406, 309] on span "1200" at bounding box center [407, 302] width 26 height 15
select select "26957"
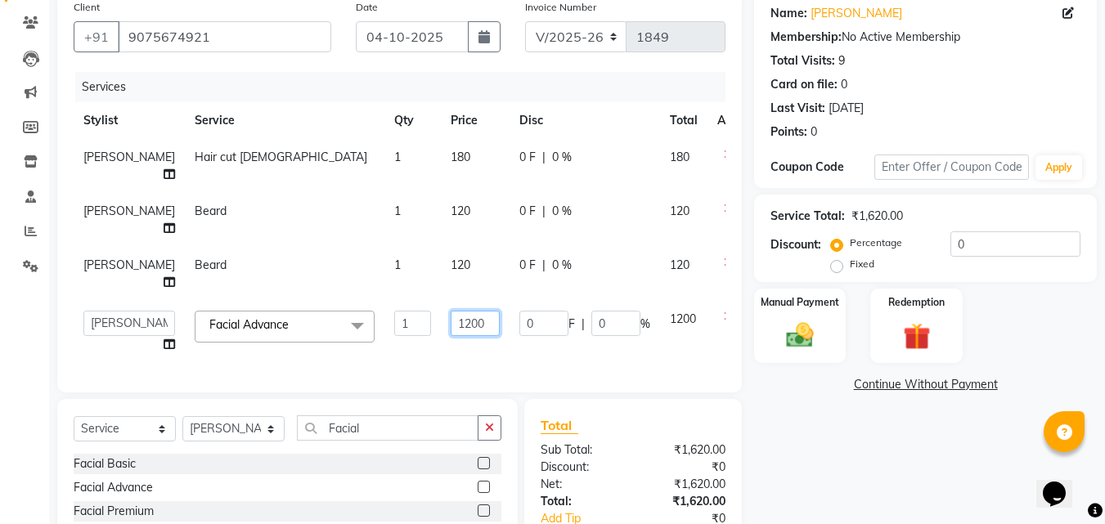
click at [459, 330] on input "1200" at bounding box center [475, 323] width 49 height 25
type input "1500"
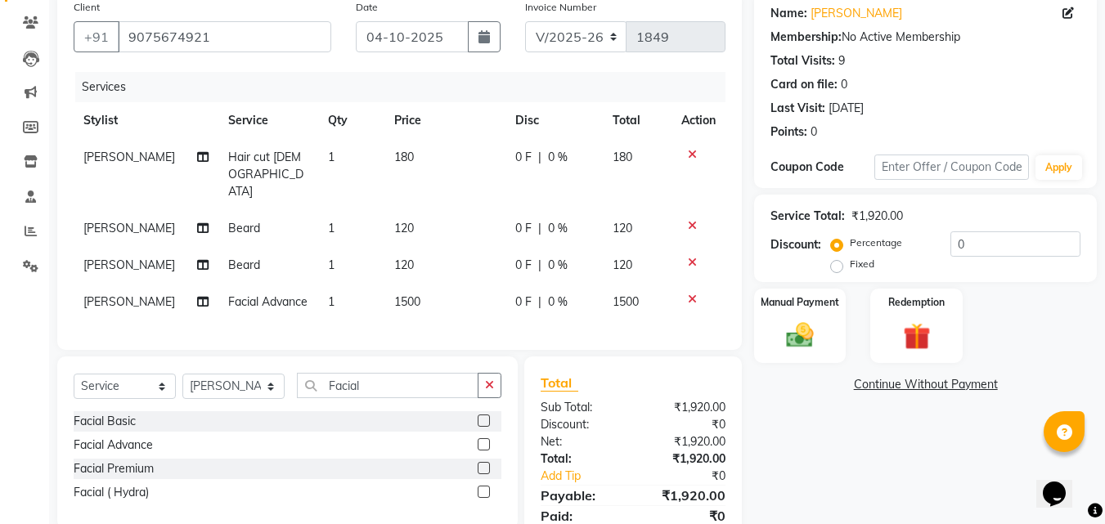
click at [827, 396] on div "Name: Jivan Patil Membership: No Active Membership Total Visits: 9 Card on file…" at bounding box center [931, 277] width 355 height 571
click at [410, 398] on input "Facial" at bounding box center [388, 385] width 182 height 25
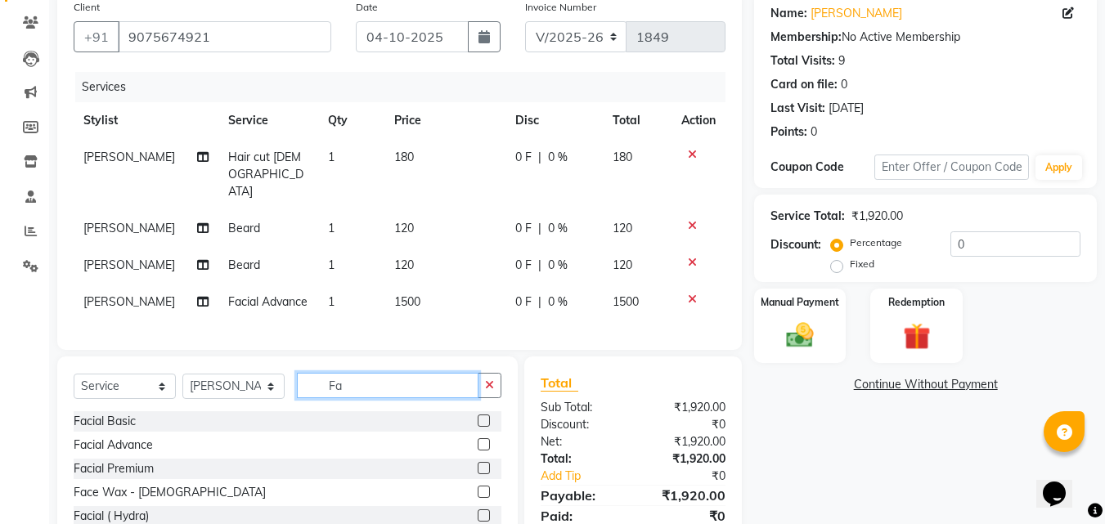
type input "F"
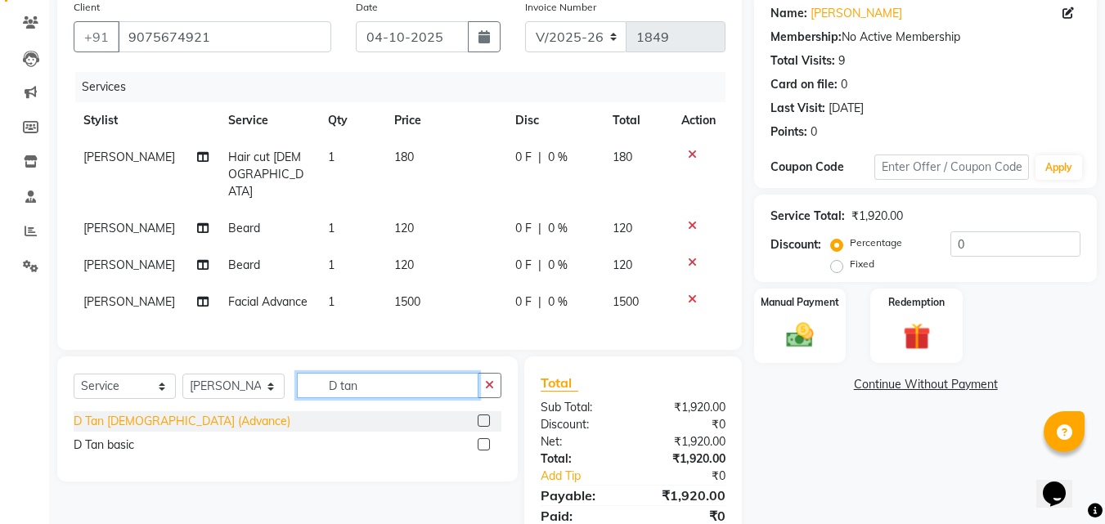
type input "D tan"
click at [151, 430] on div "D Tan male (Advance)" at bounding box center [182, 421] width 217 height 17
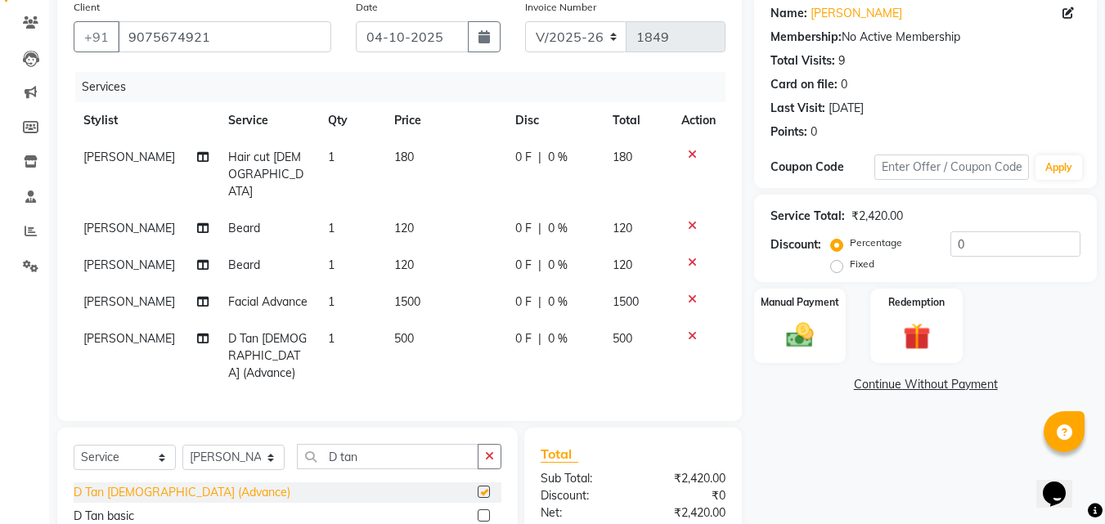
checkbox input "false"
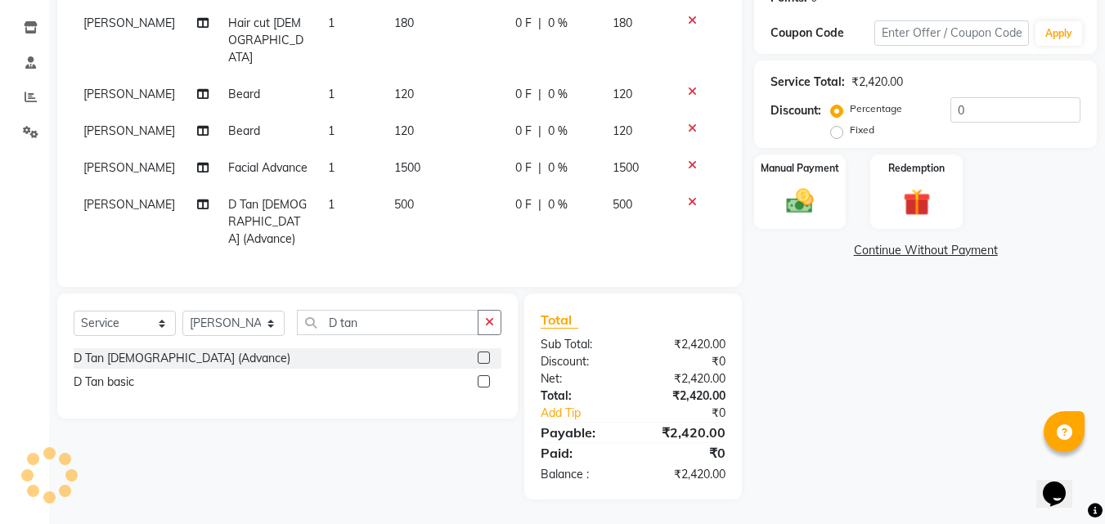
scroll to position [295, 0]
click at [386, 320] on input "D tan" at bounding box center [388, 322] width 182 height 25
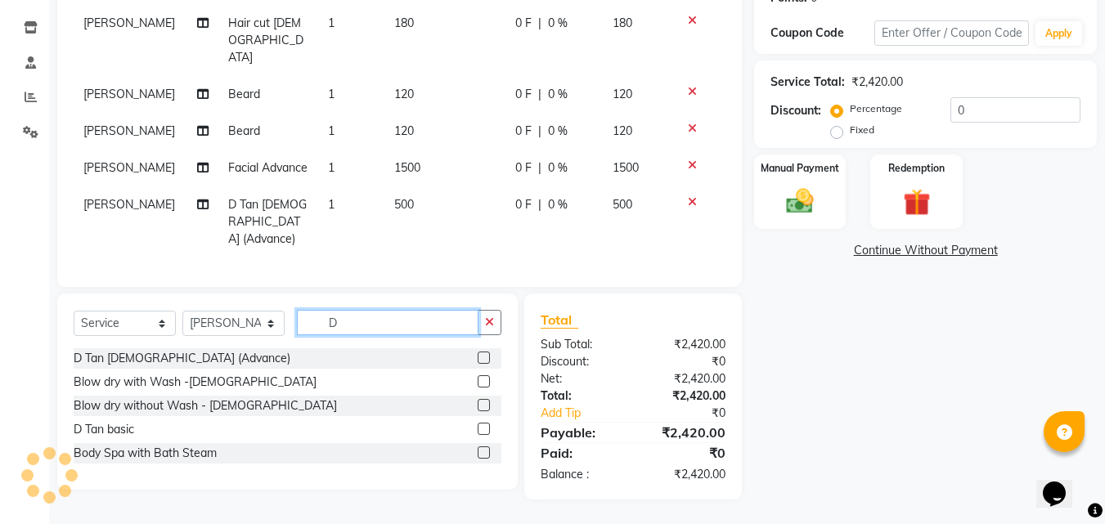
type input "D"
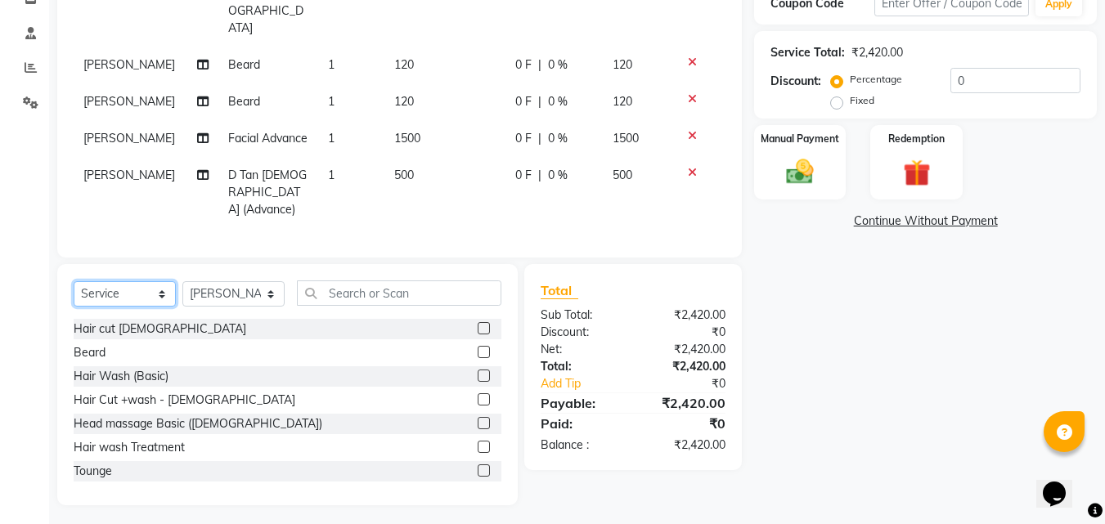
click at [158, 307] on select "Select Service Product Membership Package Voucher Prepaid Gift Card" at bounding box center [125, 293] width 102 height 25
select select "product"
click at [74, 307] on select "Select Service Product Membership Package Voucher Prepaid Gift Card" at bounding box center [125, 293] width 102 height 25
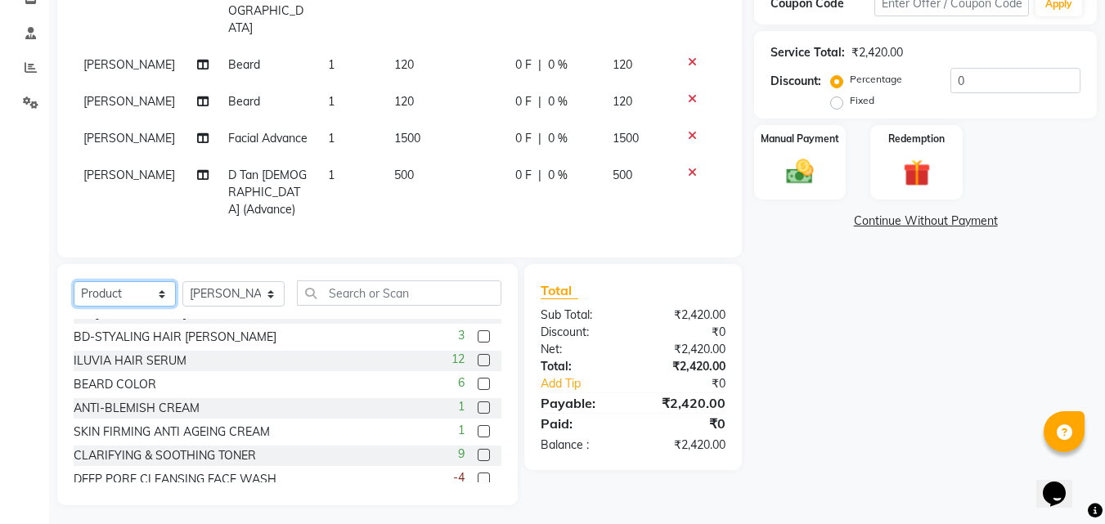
scroll to position [82, 0]
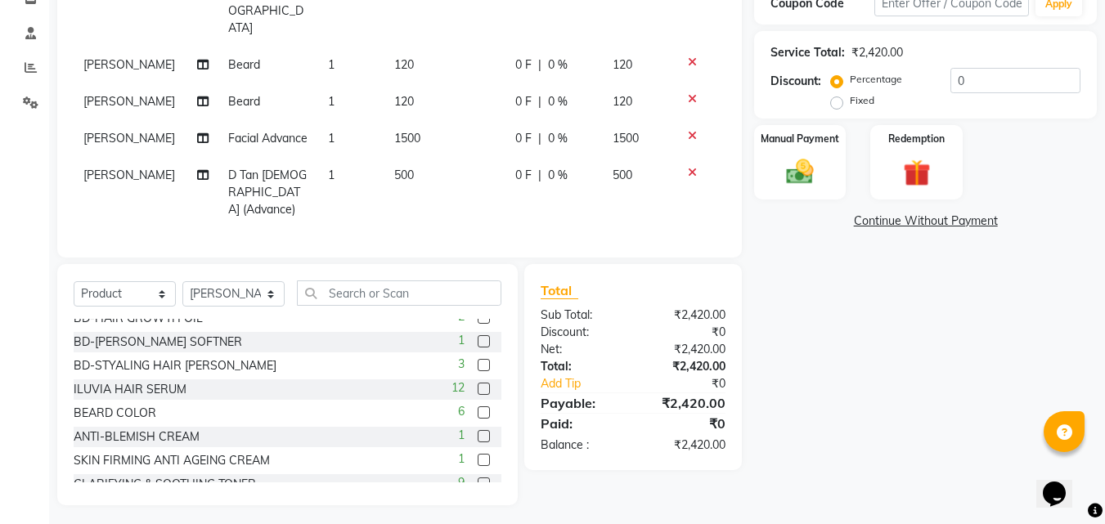
click at [346, 307] on div "Select Service Product Membership Package Voucher Prepaid Gift Card Select Styl…" at bounding box center [287, 384] width 461 height 241
click at [340, 306] on input "text" at bounding box center [399, 293] width 205 height 25
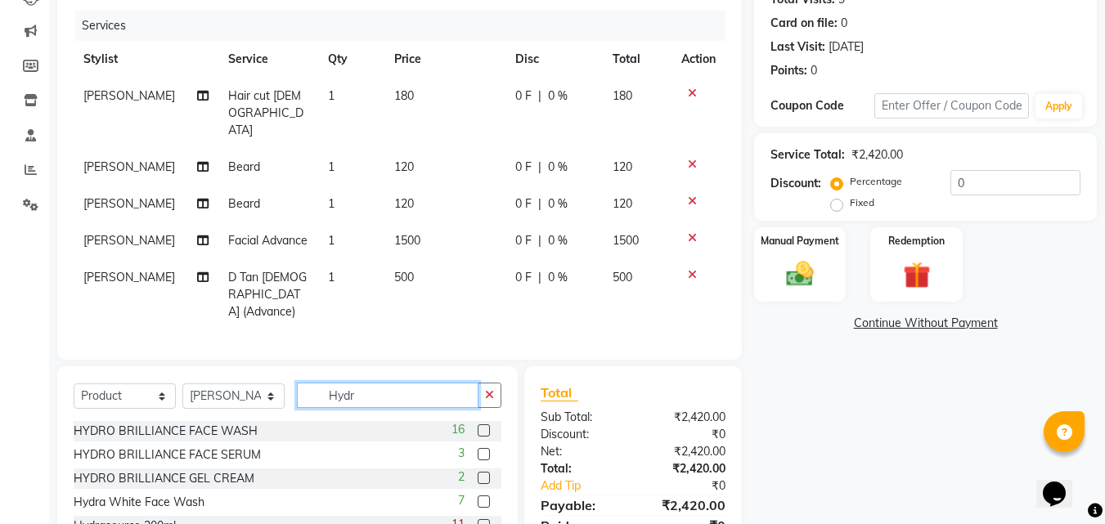
scroll to position [330, 0]
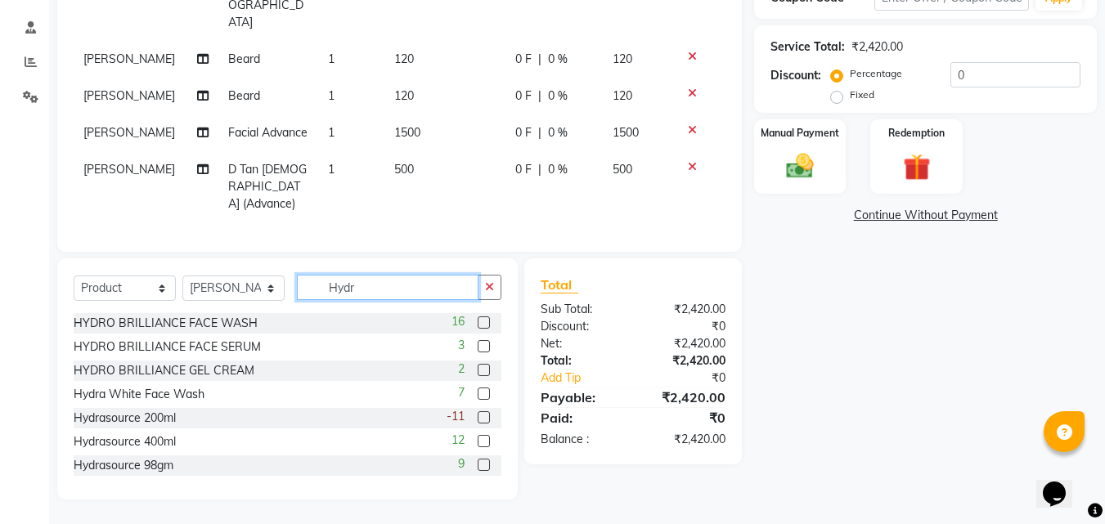
click at [373, 285] on input "Hydr" at bounding box center [388, 287] width 182 height 25
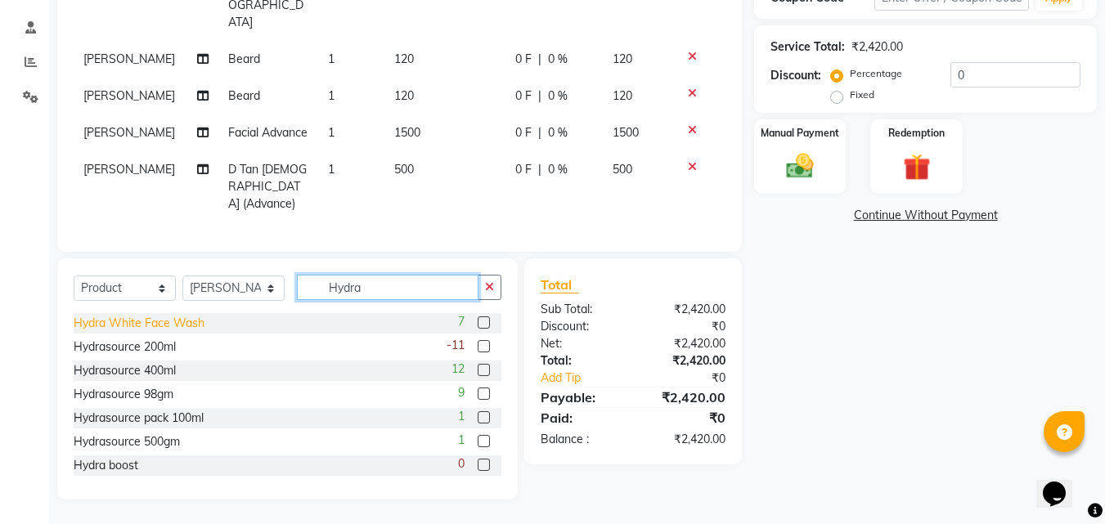
type input "Hydra"
click at [195, 321] on div "Hydra White Face Wash" at bounding box center [139, 323] width 131 height 17
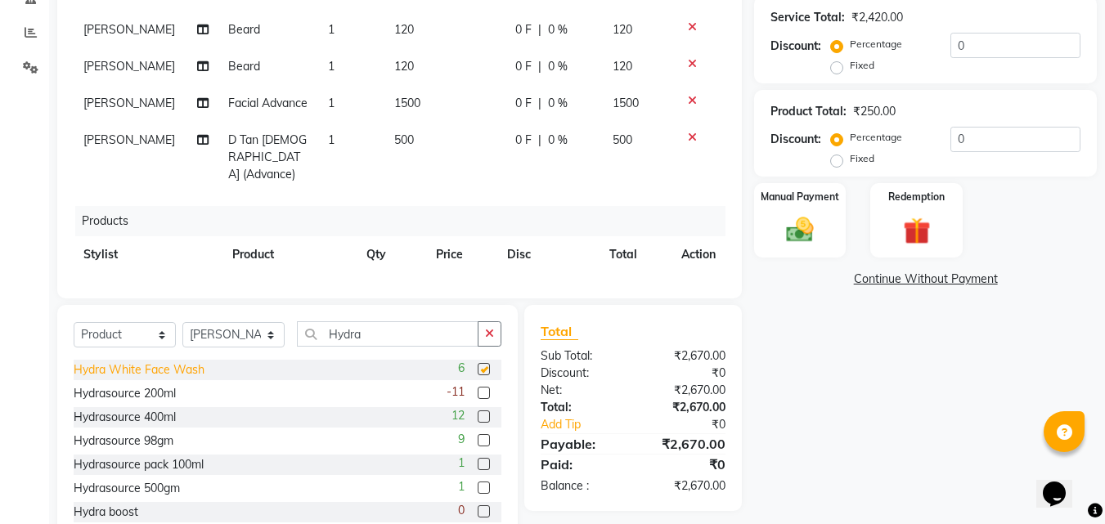
checkbox input "false"
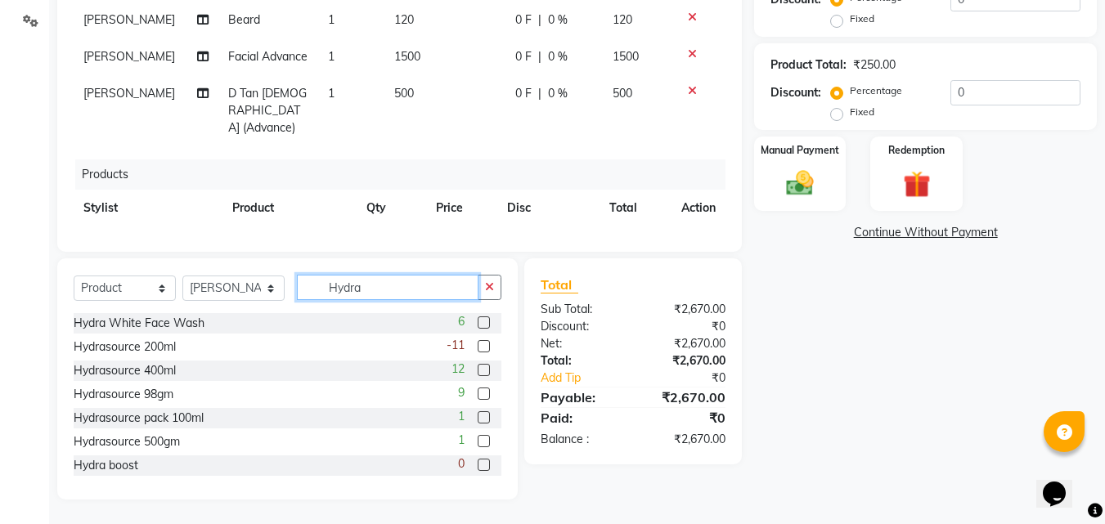
click at [438, 296] on input "Hydra" at bounding box center [388, 287] width 182 height 25
type input "H"
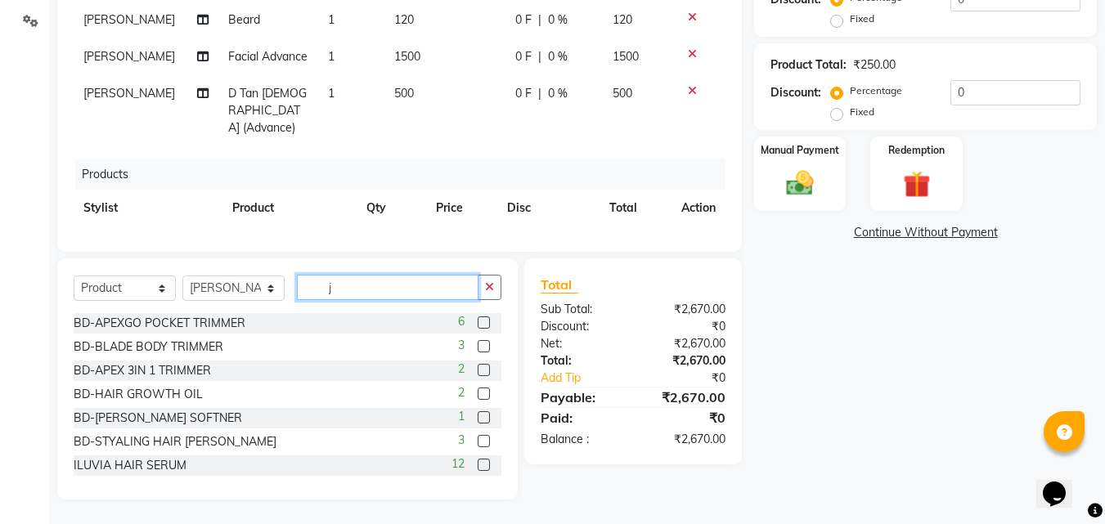
scroll to position [341, 0]
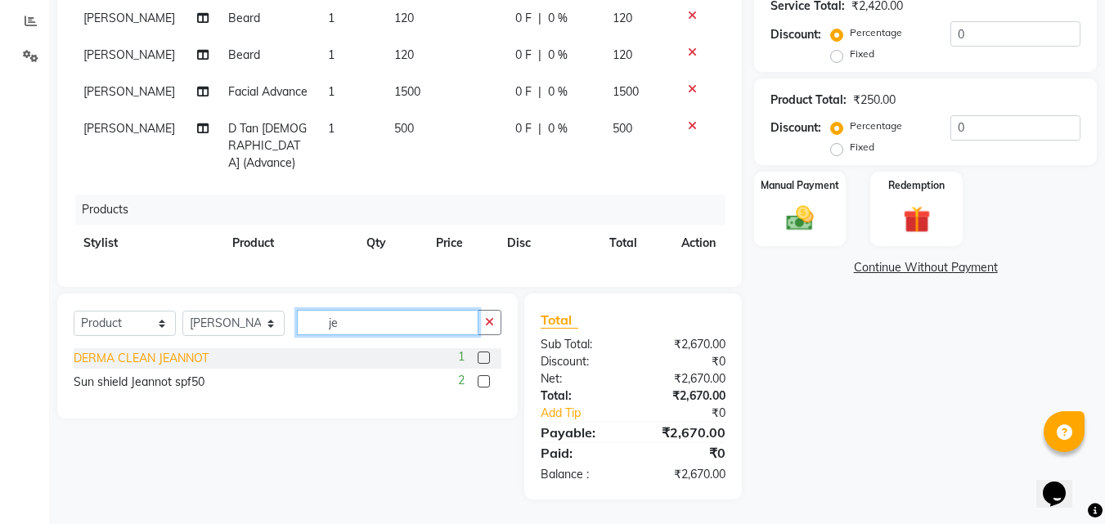
type input "je"
click at [167, 359] on div "DERMA CLEAN JEANNOT" at bounding box center [141, 358] width 135 height 17
checkbox input "false"
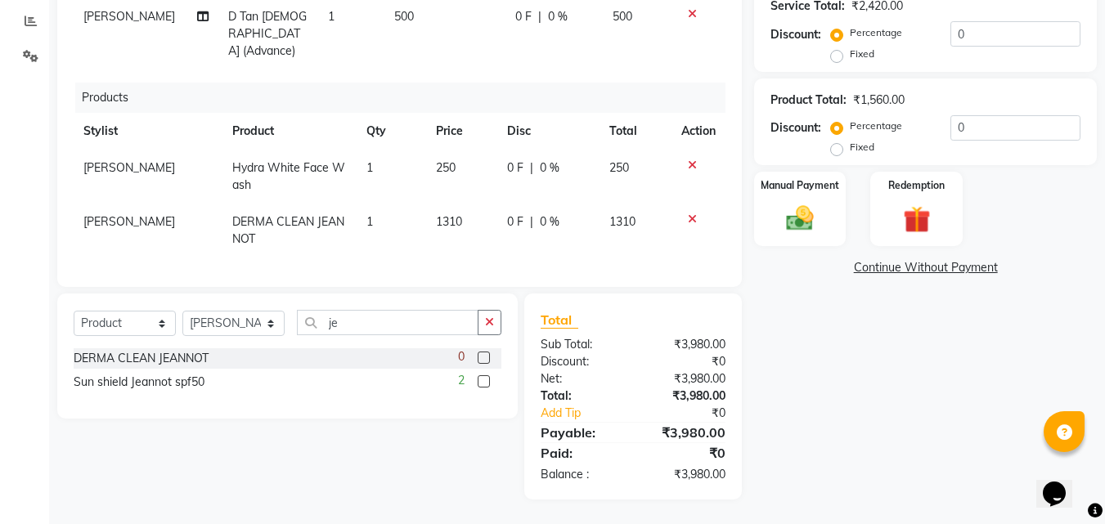
scroll to position [142, 0]
click at [343, 324] on input "je" at bounding box center [388, 322] width 182 height 25
type input "j"
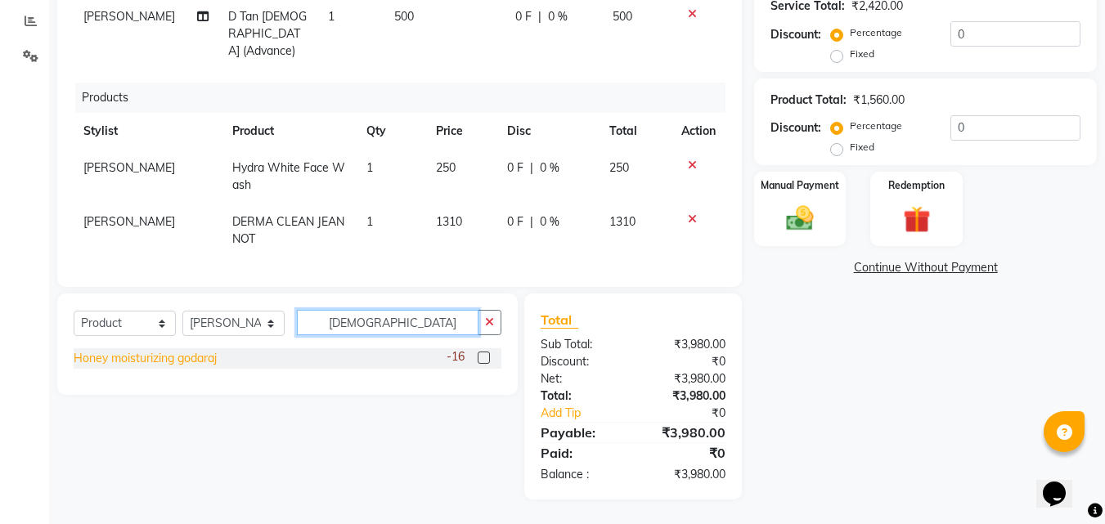
type input "god"
click at [145, 357] on div "Honey moisturizing godaraj" at bounding box center [145, 358] width 143 height 17
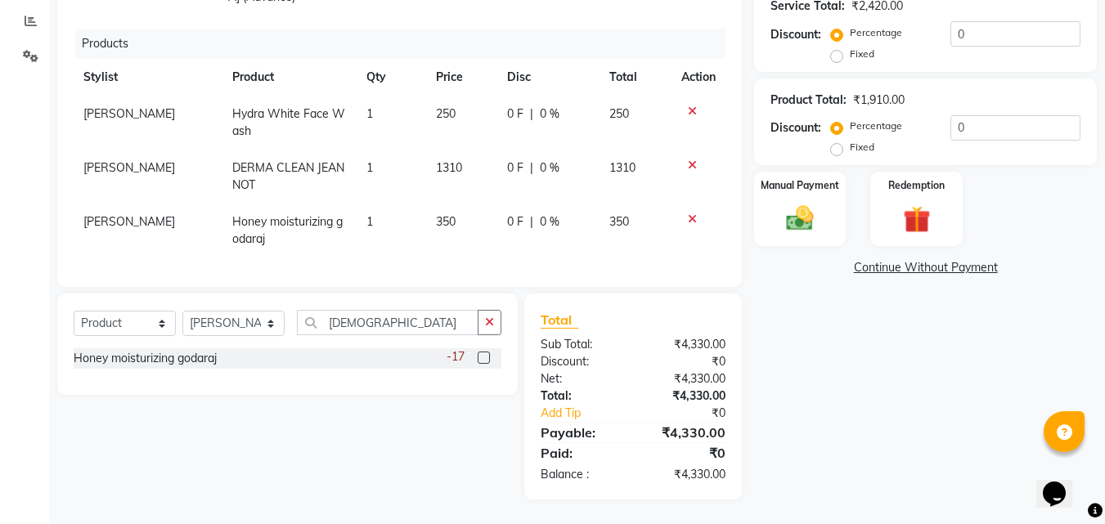
scroll to position [196, 0]
click at [688, 214] on icon at bounding box center [692, 219] width 9 height 11
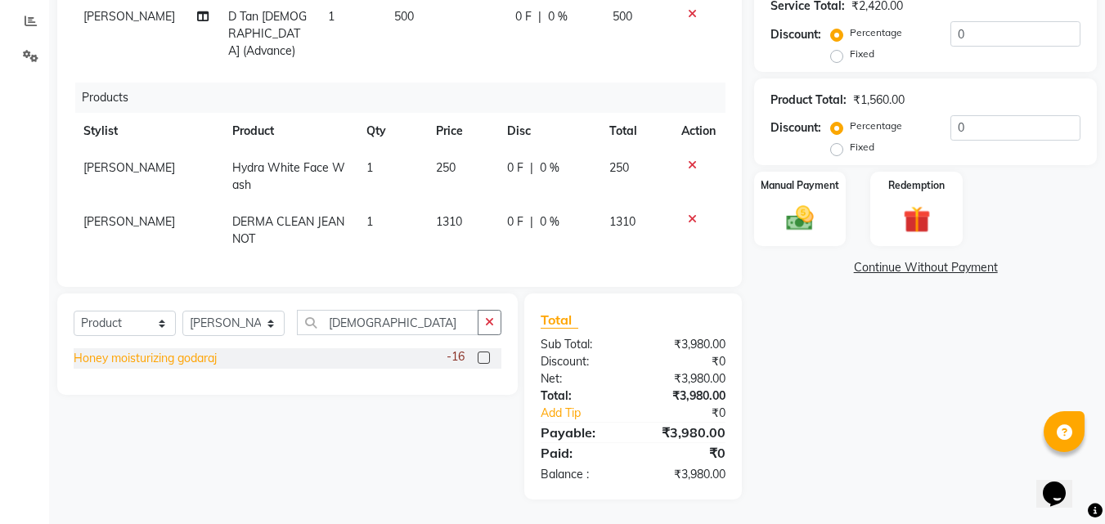
click at [189, 361] on div "Honey moisturizing godaraj" at bounding box center [145, 358] width 143 height 17
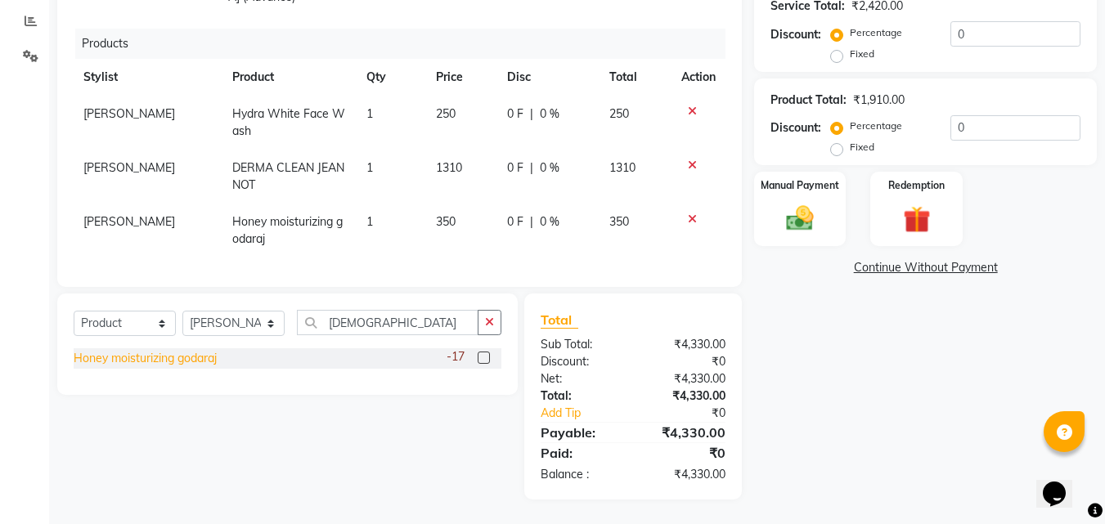
checkbox input "false"
click at [850, 59] on label "Fixed" at bounding box center [862, 54] width 25 height 15
click at [839, 59] on input "Fixed" at bounding box center [839, 53] width 11 height 11
radio input "true"
click at [984, 33] on input "0" at bounding box center [1016, 33] width 130 height 25
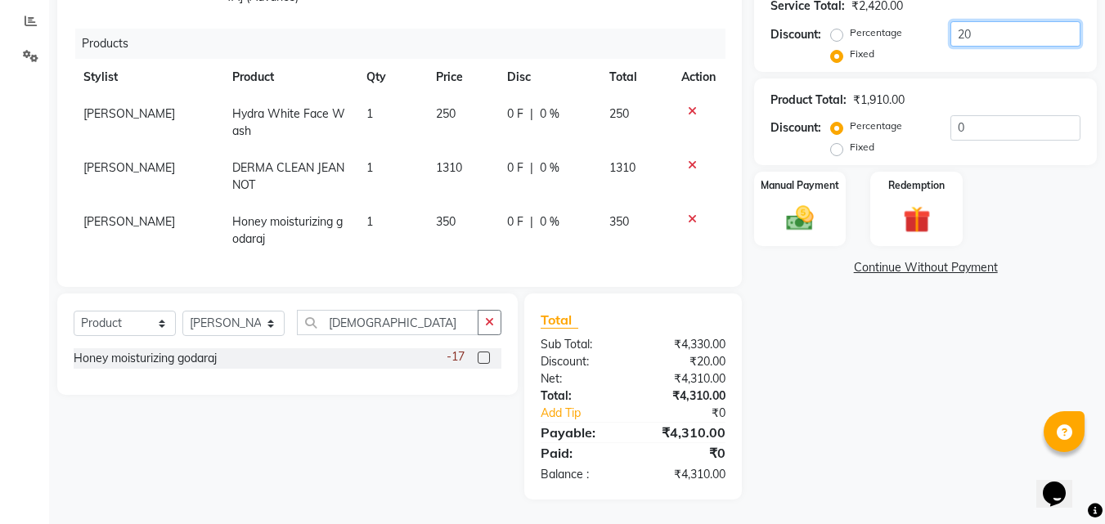
type input "20"
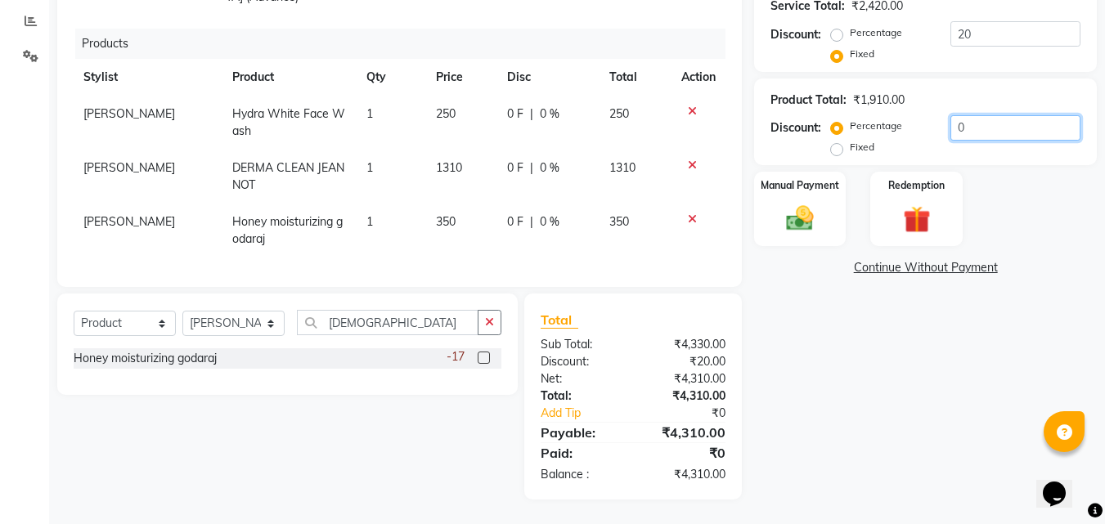
click at [977, 130] on input "0" at bounding box center [1016, 127] width 130 height 25
click at [444, 214] on span "350" at bounding box center [446, 221] width 20 height 15
select select "26957"
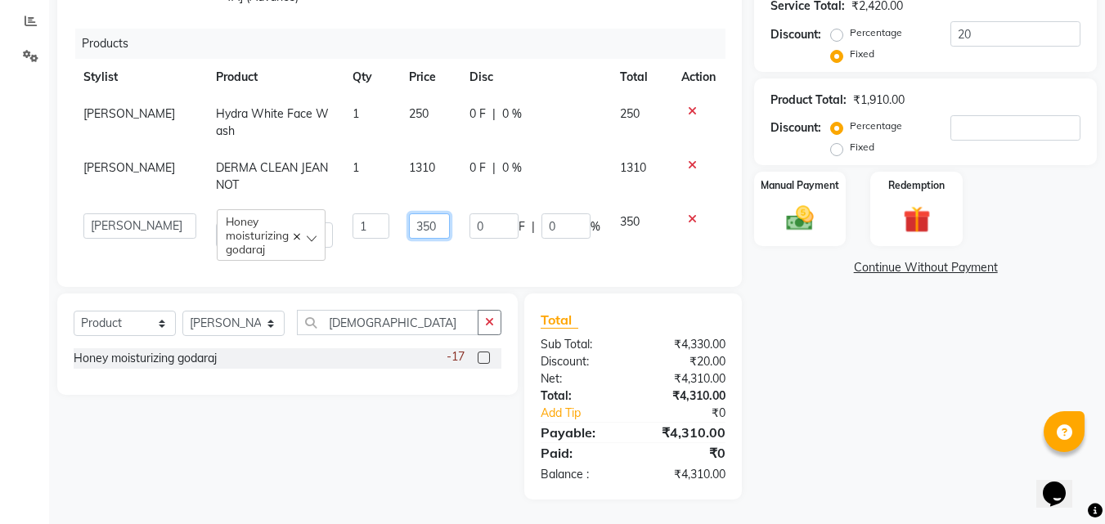
click at [426, 214] on input "350" at bounding box center [429, 226] width 41 height 25
type input "375"
click at [821, 359] on div "Name: Jivan Patil Membership: No Active Membership Total Visits: 9 Card on file…" at bounding box center [931, 141] width 355 height 718
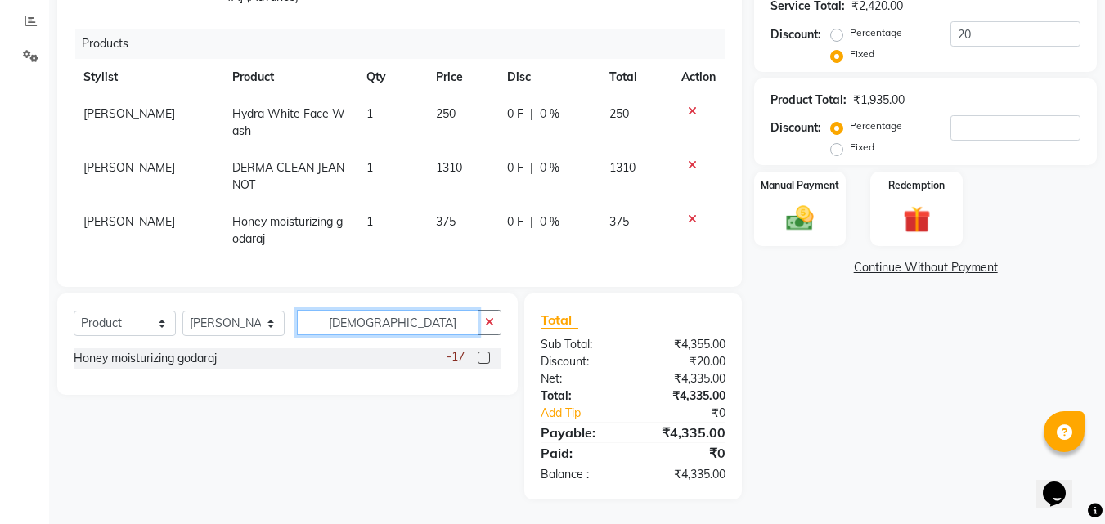
click at [375, 316] on input "god" at bounding box center [388, 322] width 182 height 25
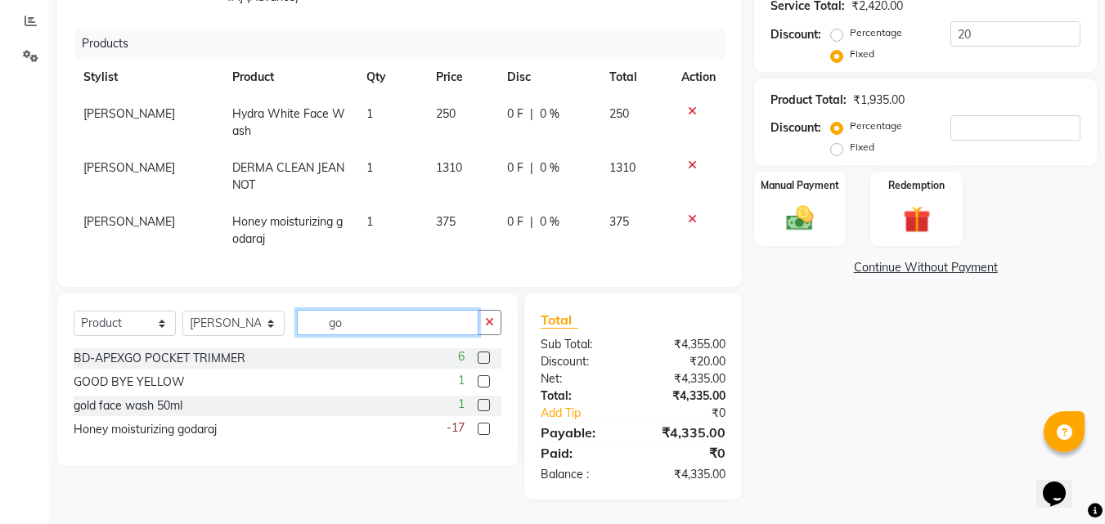
type input "g"
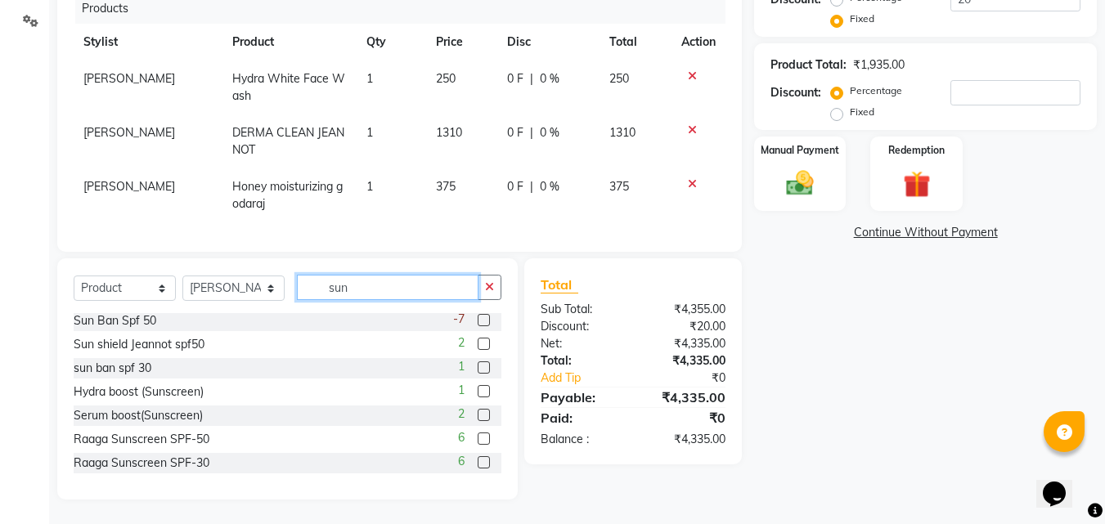
scroll to position [0, 0]
type input "sun"
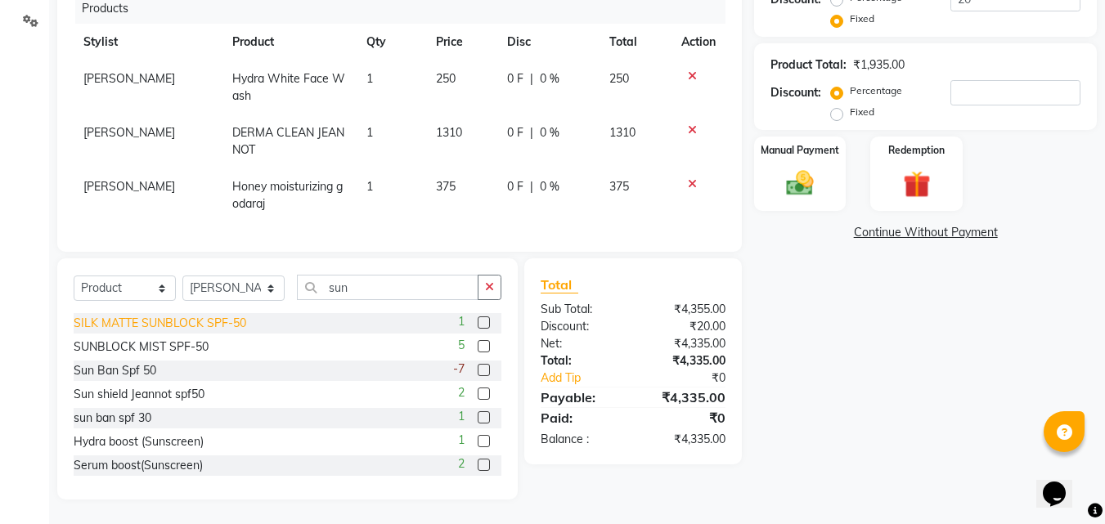
click at [196, 322] on div "SILK MATTE SUNBLOCK SPF-50" at bounding box center [160, 323] width 173 height 17
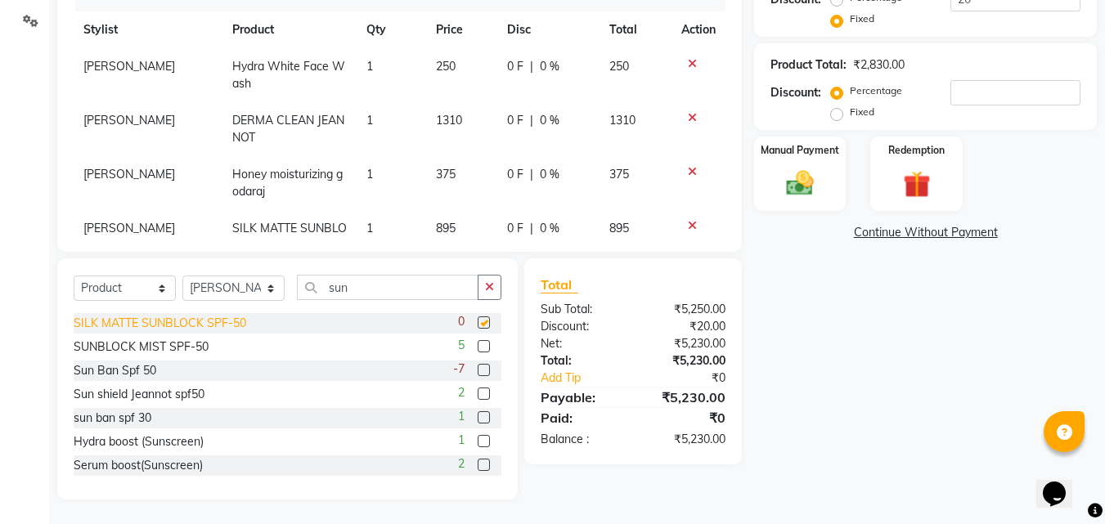
checkbox input "false"
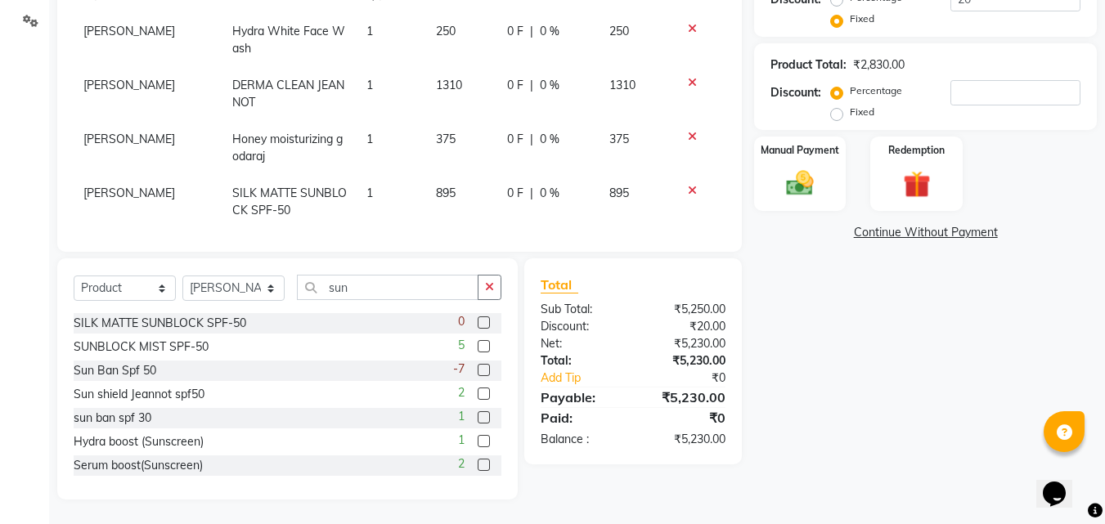
scroll to position [250, 0]
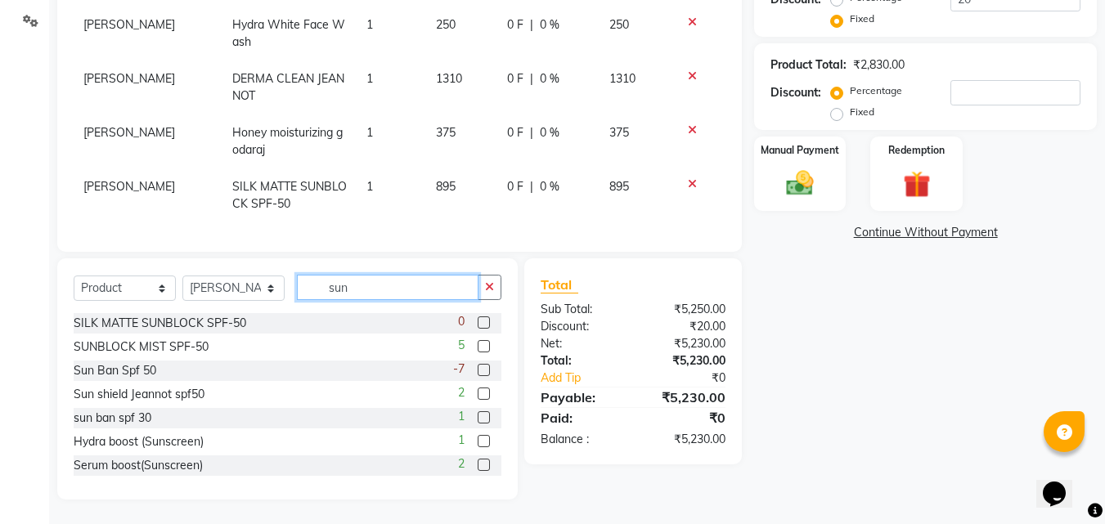
click at [380, 284] on input "sun" at bounding box center [388, 287] width 182 height 25
type input "s"
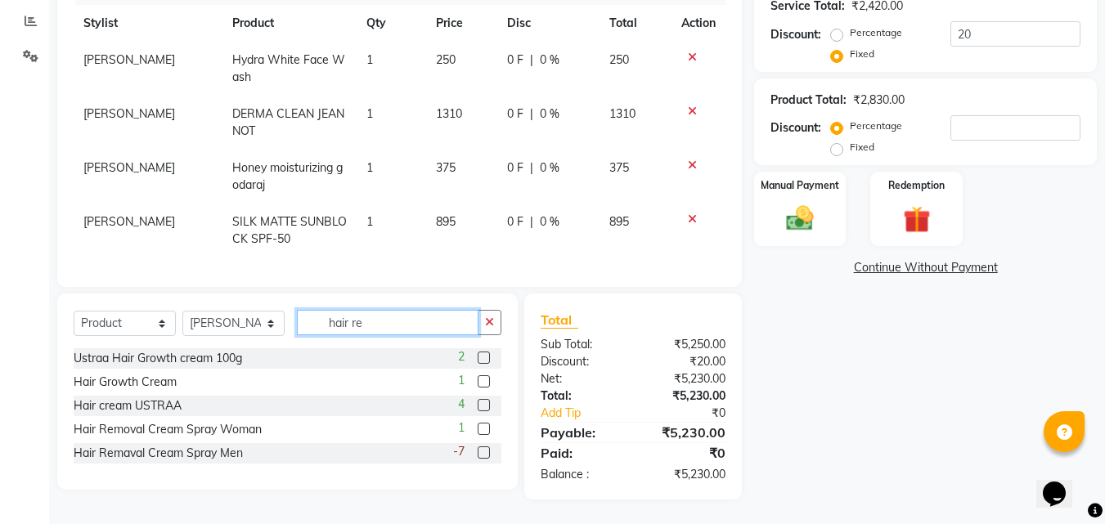
scroll to position [341, 0]
type input "h"
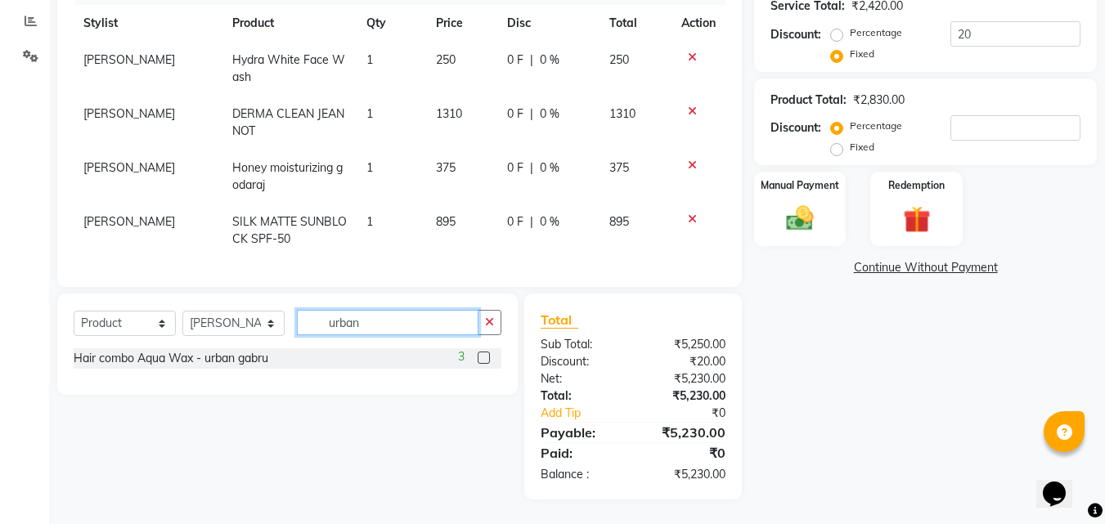
click at [375, 322] on input "urban" at bounding box center [388, 322] width 182 height 25
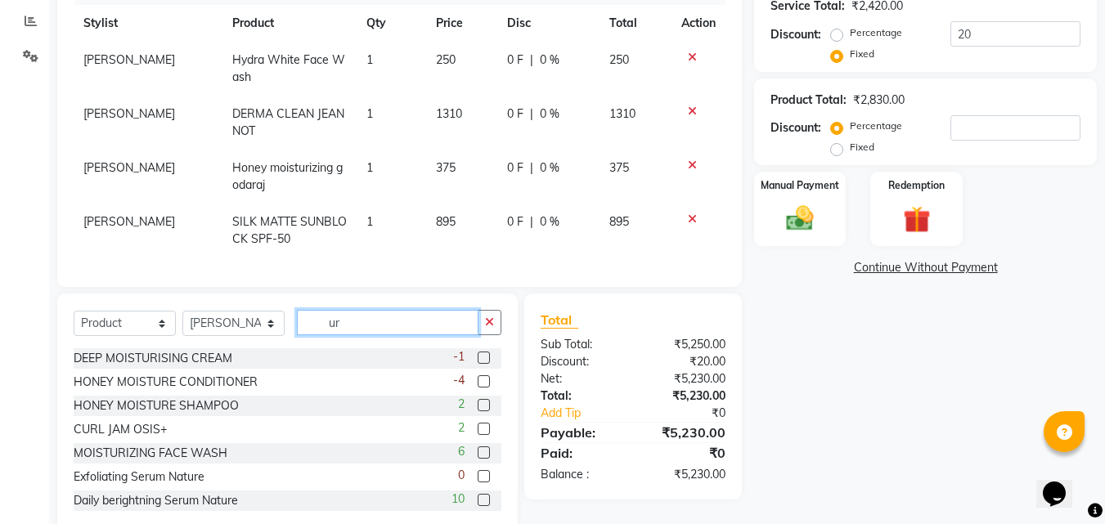
type input "u"
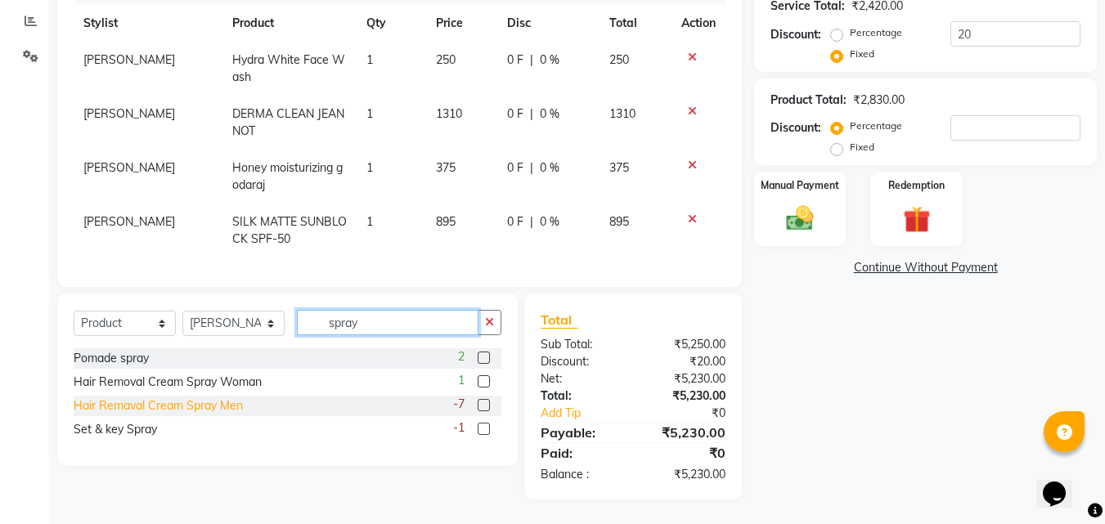
type input "spray"
click at [198, 404] on div "Hair Remaval Cream Spray Men" at bounding box center [158, 406] width 169 height 17
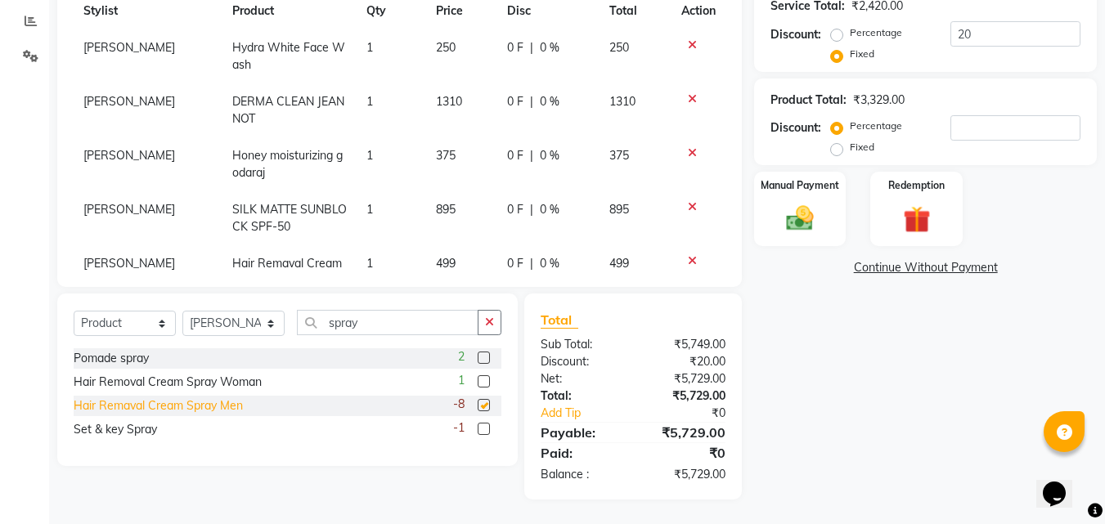
checkbox input "false"
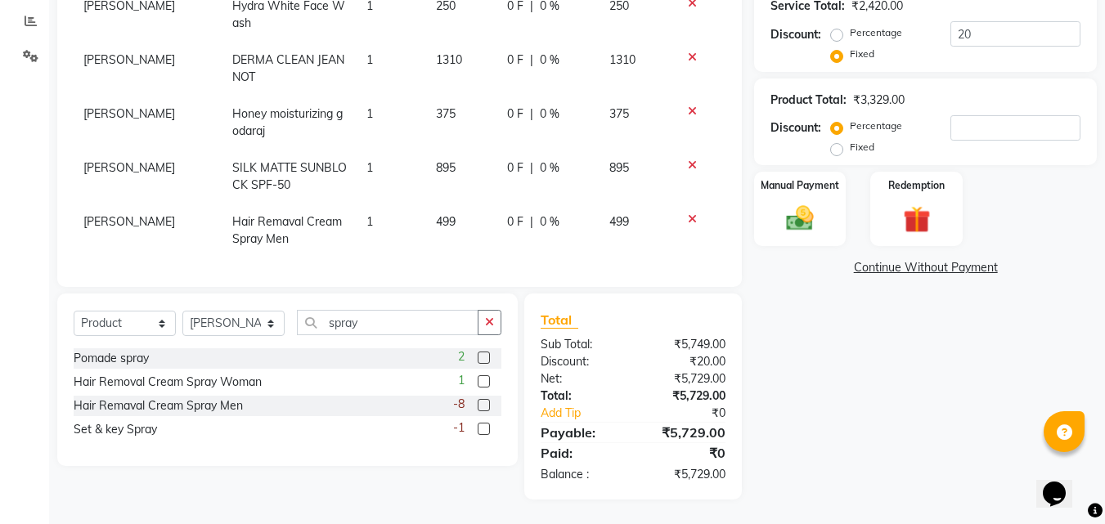
scroll to position [304, 0]
click at [850, 147] on label "Fixed" at bounding box center [862, 147] width 25 height 15
click at [835, 147] on input "Fixed" at bounding box center [839, 147] width 11 height 11
radio input "true"
click at [954, 116] on input "number" at bounding box center [1016, 127] width 130 height 25
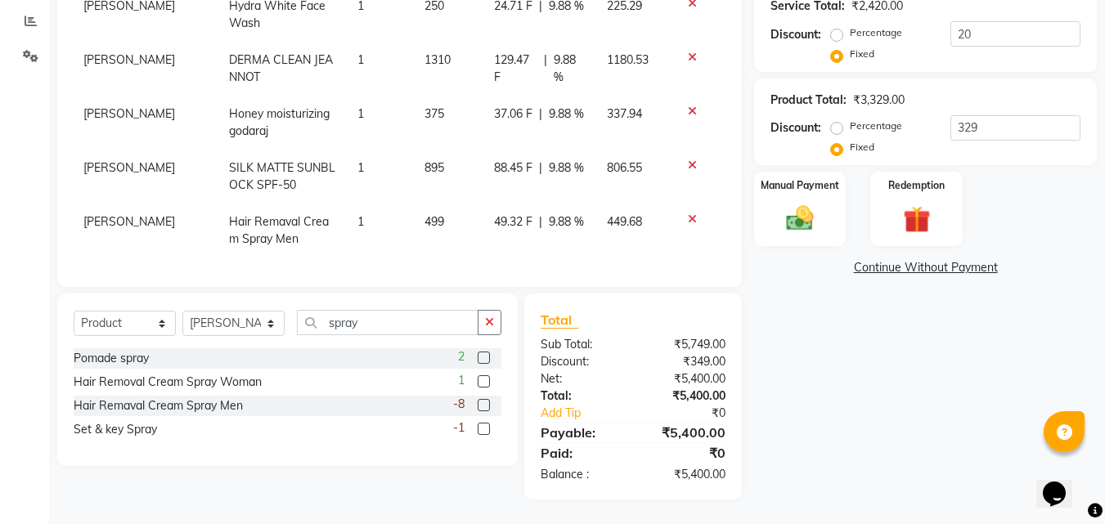
click at [1018, 296] on div "Name: Jivan Patil Membership: No Active Membership Total Visits: 9 Card on file…" at bounding box center [931, 141] width 355 height 718
click at [796, 206] on img at bounding box center [800, 219] width 46 height 33
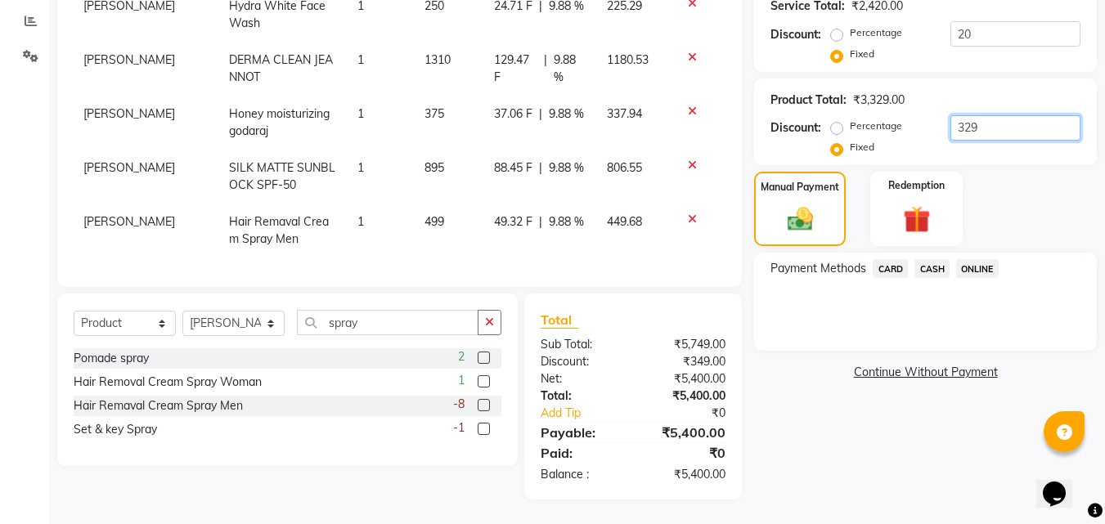
click at [991, 127] on input "329" at bounding box center [1016, 127] width 130 height 25
type input "3"
type input "429"
click at [1030, 296] on div "Payment Methods CARD CASH ONLINE" at bounding box center [925, 302] width 343 height 98
click at [931, 271] on span "CASH" at bounding box center [932, 268] width 35 height 19
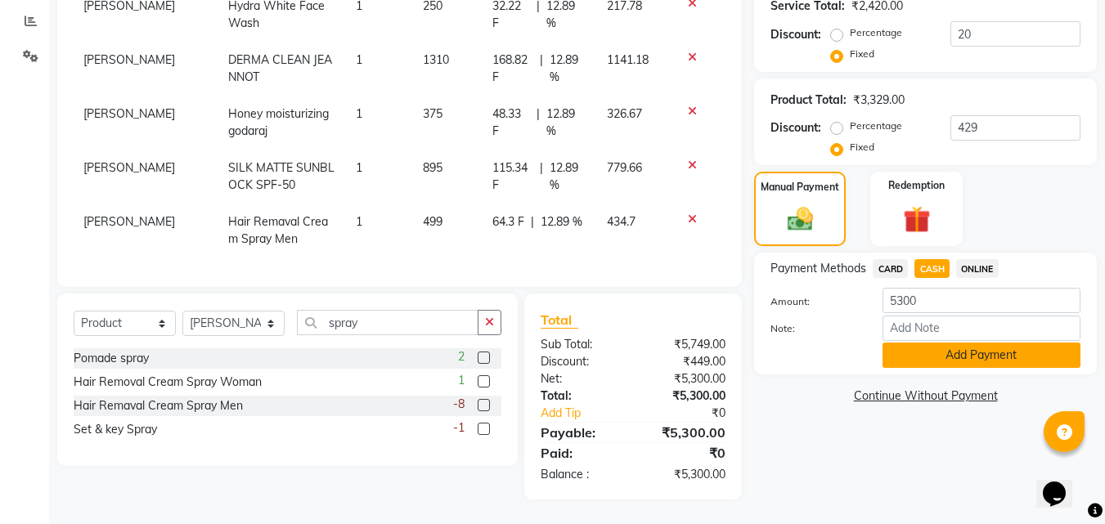
click at [942, 348] on button "Add Payment" at bounding box center [982, 355] width 198 height 25
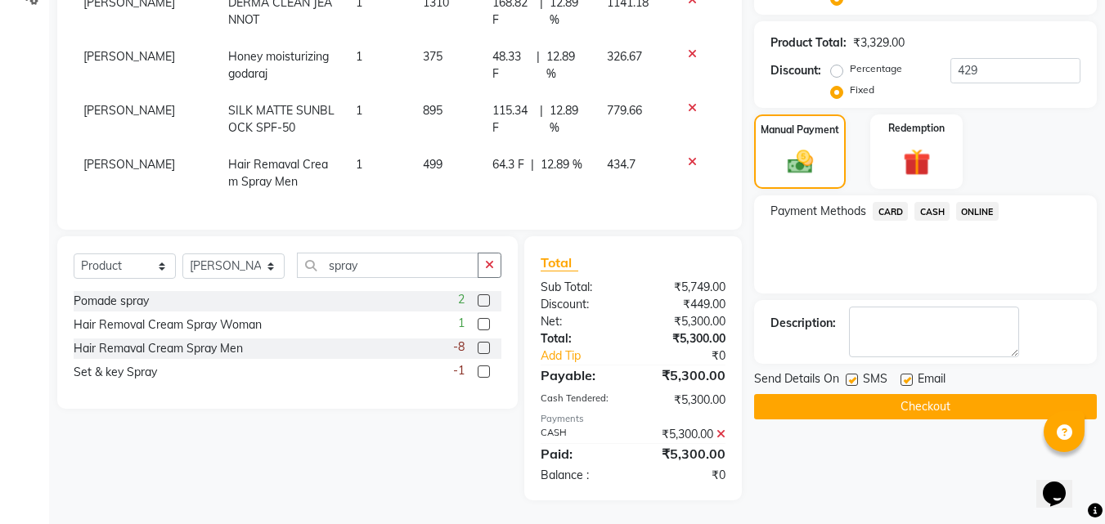
scroll to position [399, 0]
click at [920, 402] on button "Checkout" at bounding box center [925, 405] width 343 height 25
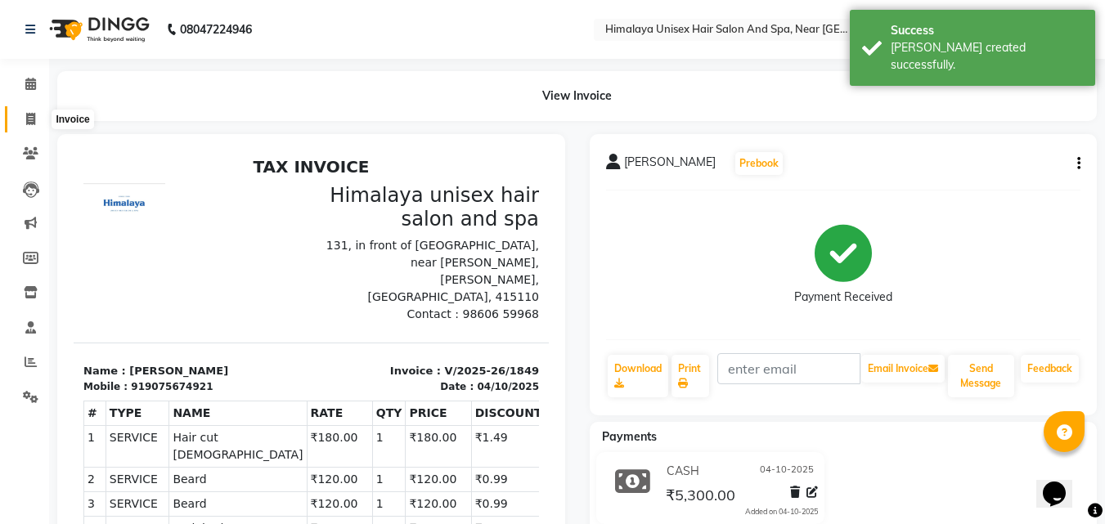
click at [28, 124] on icon at bounding box center [30, 119] width 9 height 12
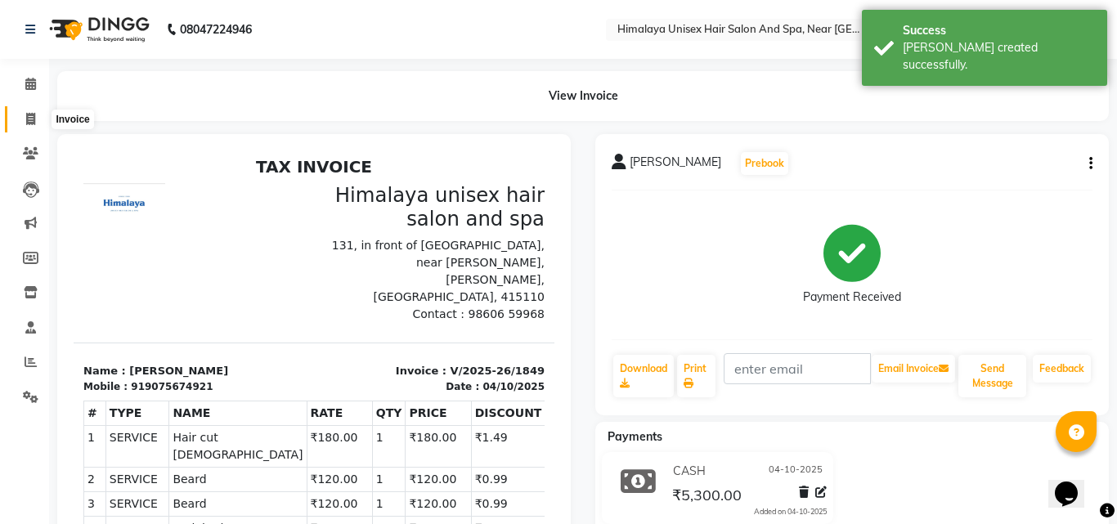
select select "service"
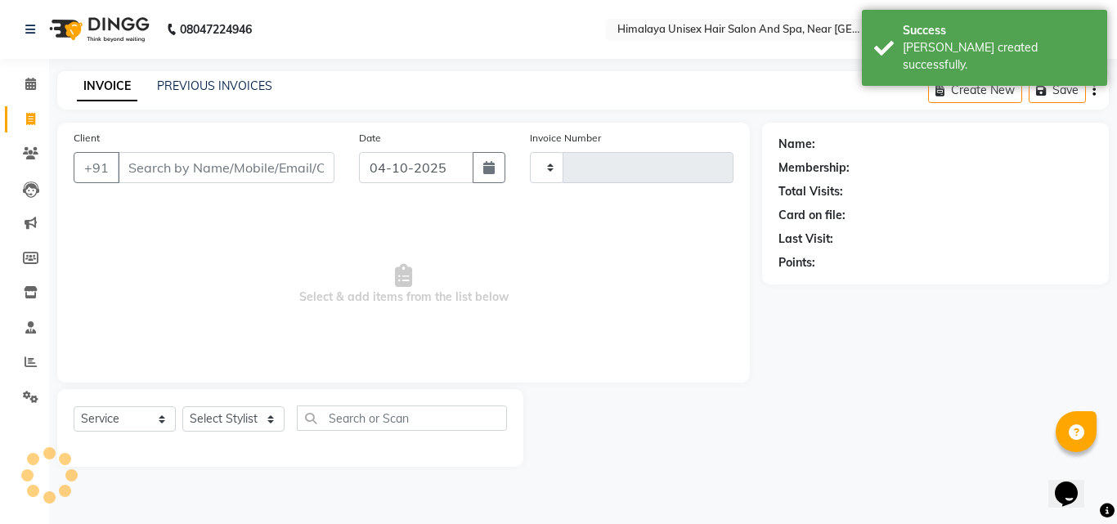
type input "1850"
select select "4594"
click at [160, 165] on input "Client" at bounding box center [226, 167] width 217 height 31
click at [164, 160] on input "Client" at bounding box center [226, 167] width 217 height 31
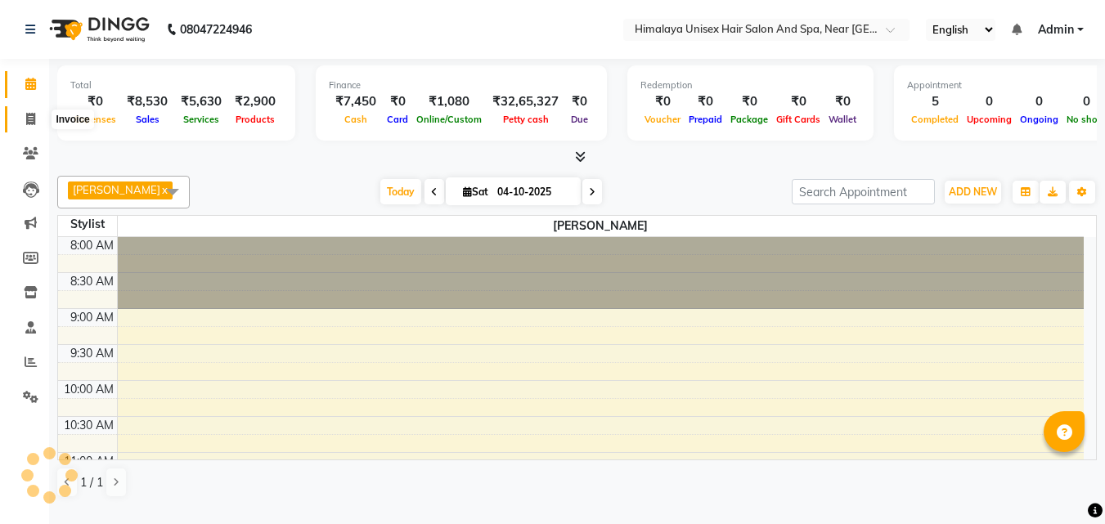
select select "en"
click at [20, 110] on span at bounding box center [30, 119] width 29 height 19
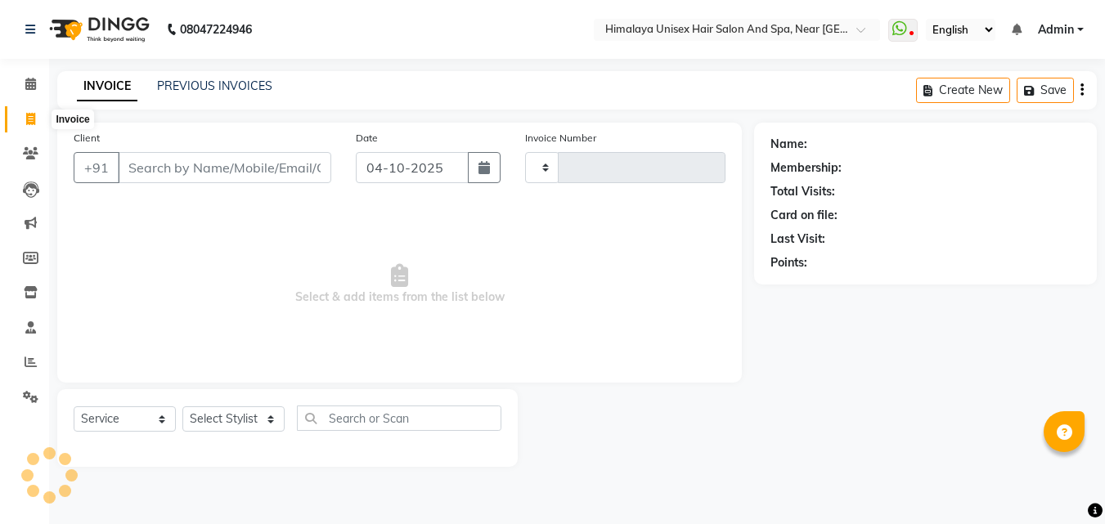
click at [26, 115] on icon at bounding box center [30, 119] width 9 height 12
select select "service"
click at [147, 166] on input "Client" at bounding box center [225, 167] width 214 height 31
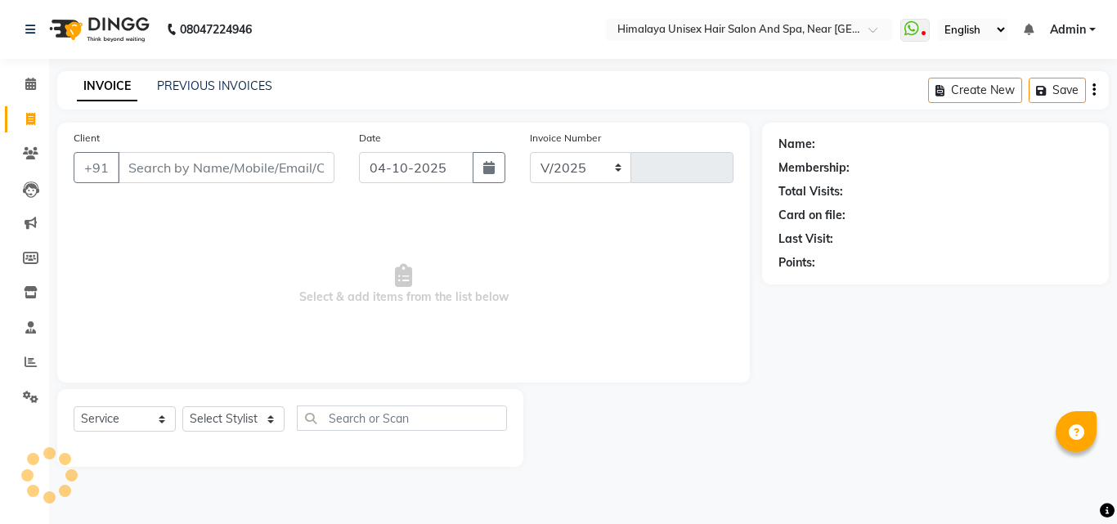
select select "4594"
type input "1850"
click at [208, 168] on input "Client" at bounding box center [226, 167] width 217 height 31
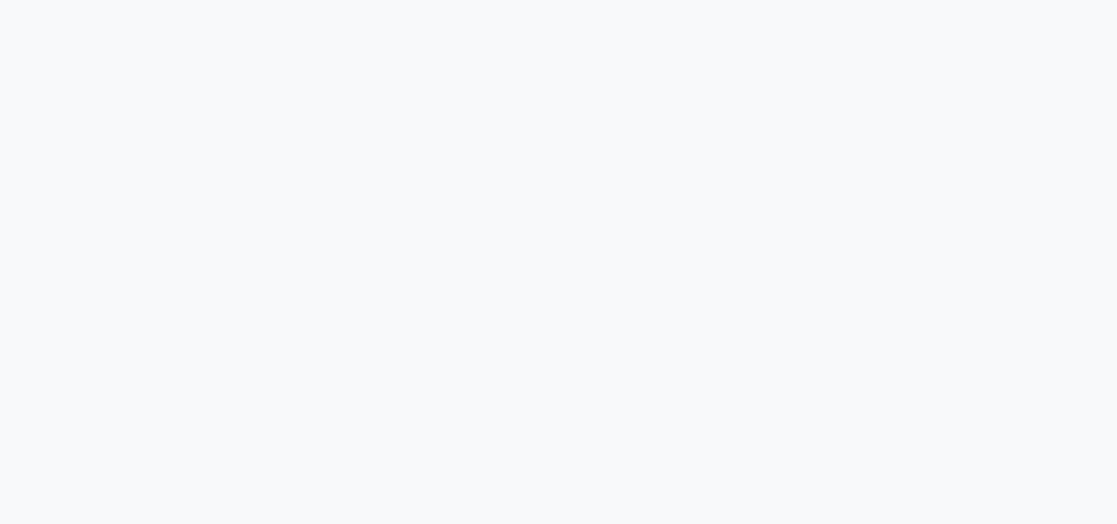
select select "4594"
select select "service"
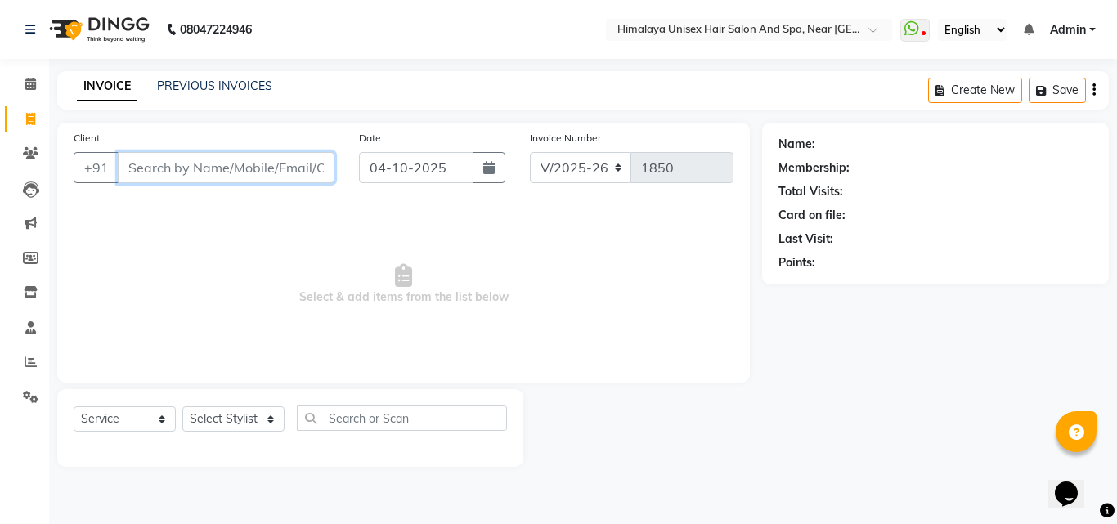
click at [236, 178] on input "Client" at bounding box center [226, 167] width 217 height 31
click at [231, 167] on input "Client" at bounding box center [226, 167] width 217 height 31
click at [231, 171] on input "Client" at bounding box center [226, 167] width 217 height 31
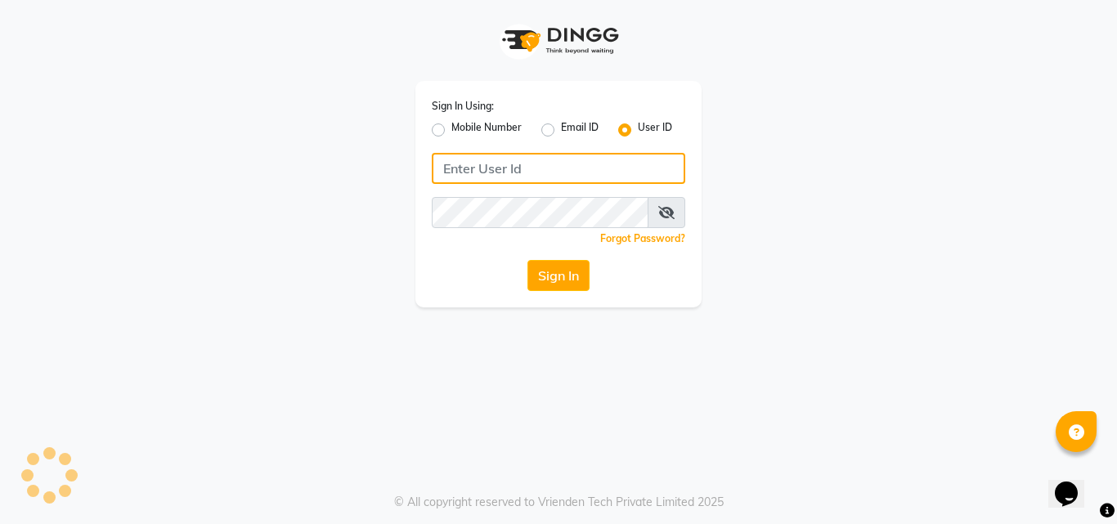
type input "himalaya123"
